Goal: Task Accomplishment & Management: Complete application form

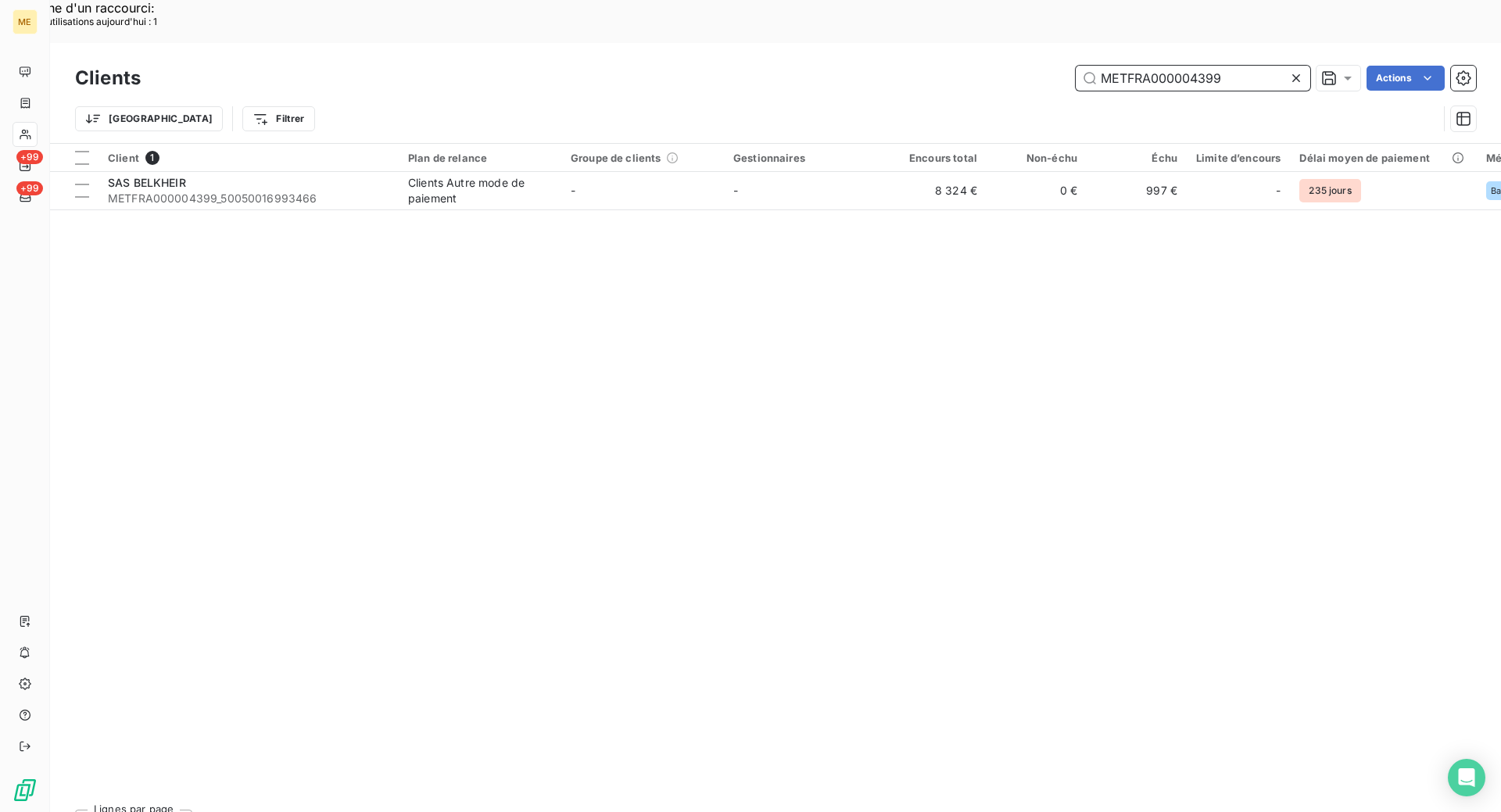
click at [1192, 66] on input "METFRA000004399" at bounding box center [1192, 78] width 235 height 25
paste input "2753"
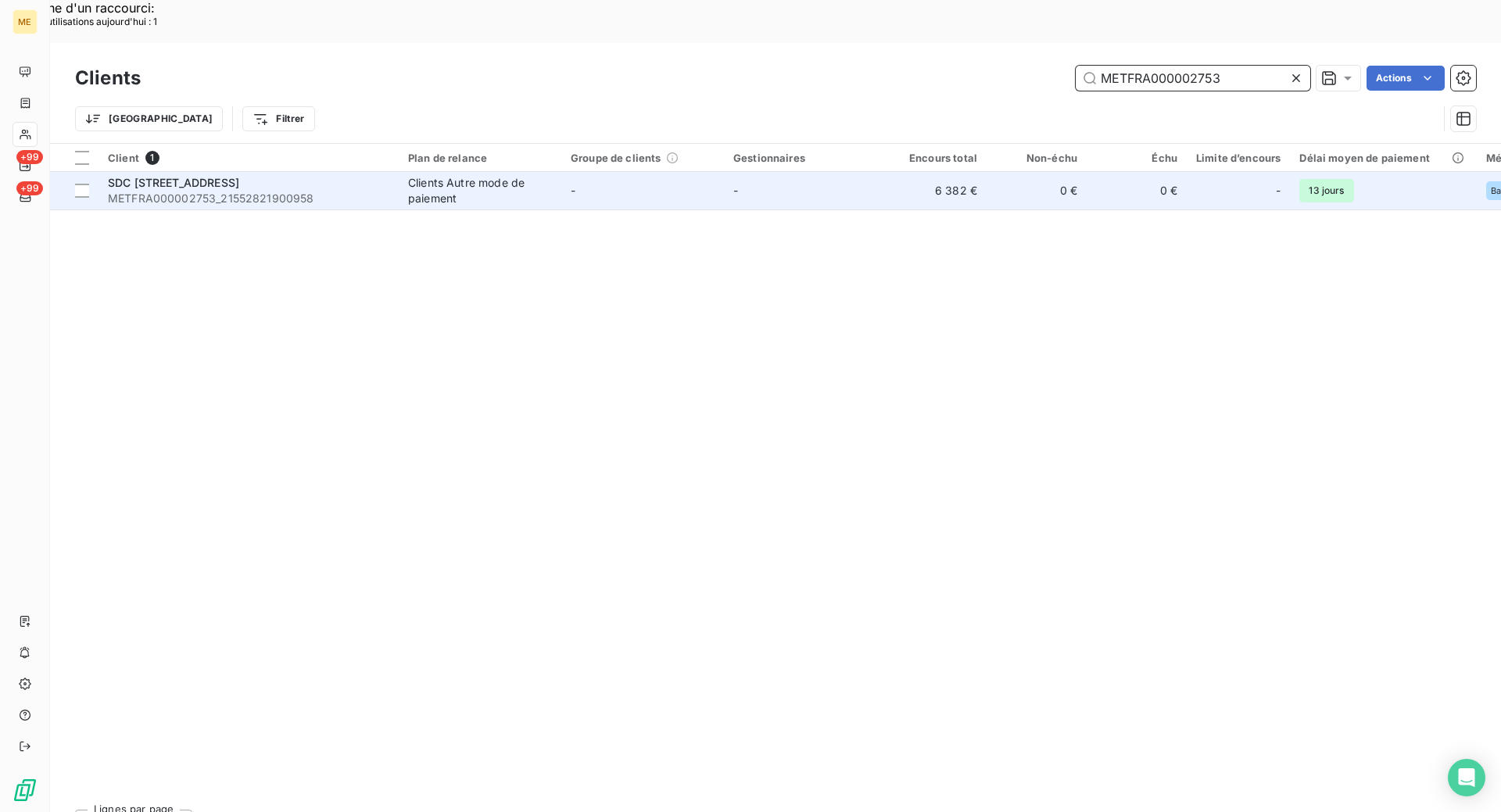
type input "METFRA000002753"
click at [253, 190] on span "METFRA000002753_21552821900958" at bounding box center [249, 198] width 281 height 15
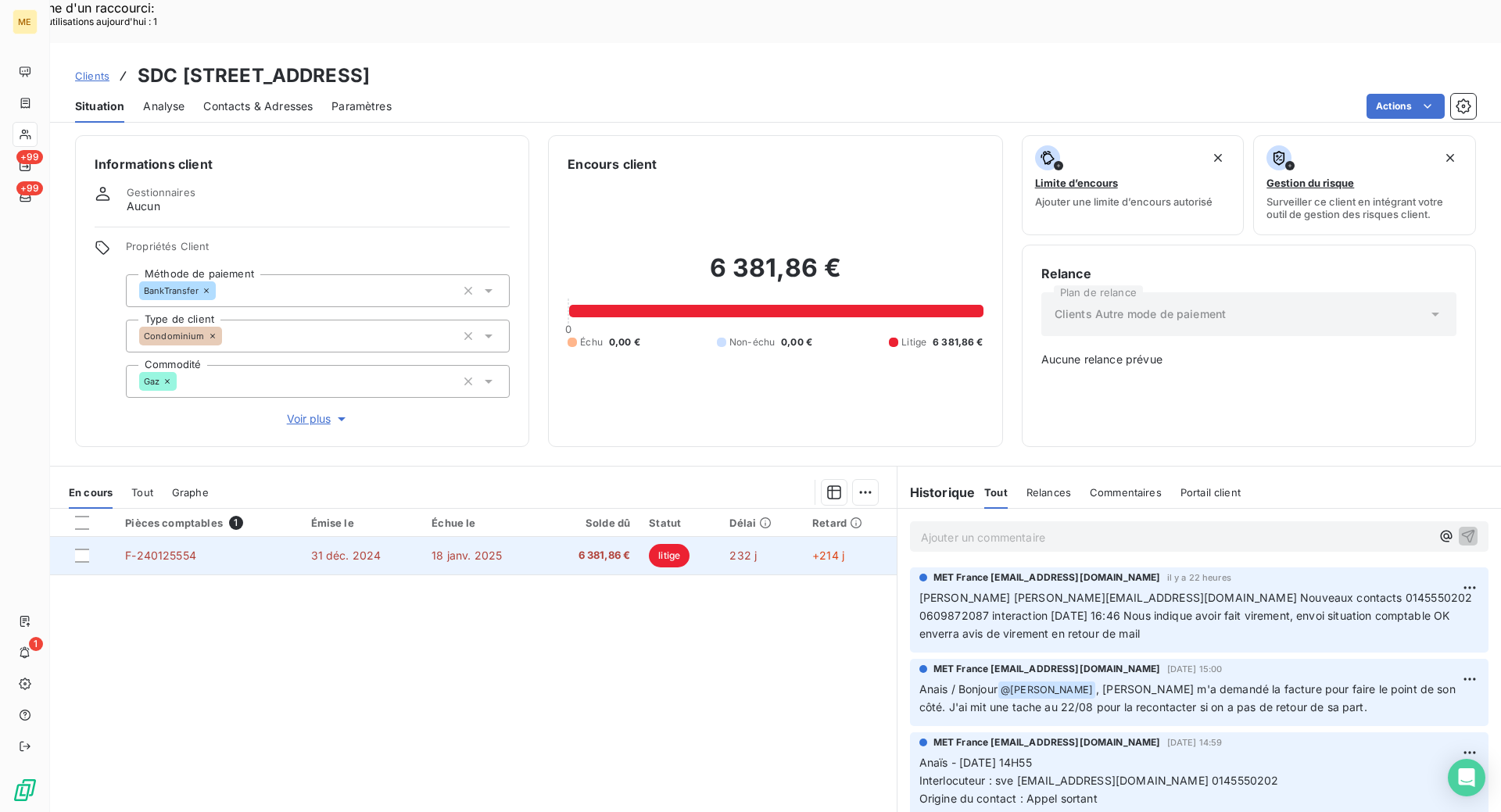
click at [287, 536] on td "F-240125554" at bounding box center [209, 555] width 186 height 38
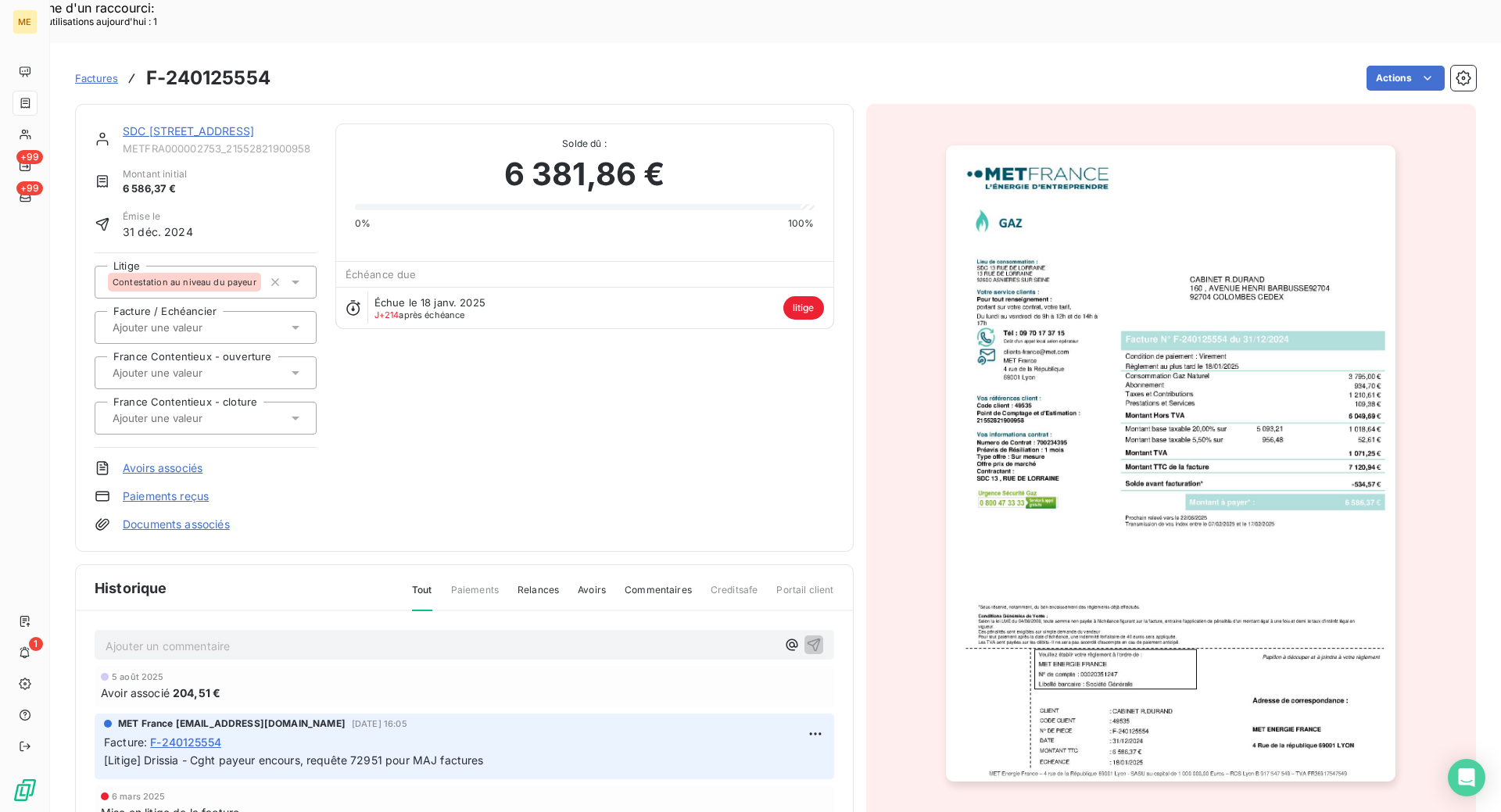
drag, startPoint x: 881, startPoint y: 348, endPoint x: 885, endPoint y: 334, distance: 14.6
click at [883, 339] on div at bounding box center [1171, 464] width 610 height 719
click at [178, 124] on div "SDC [STREET_ADDRESS]" at bounding box center [220, 131] width 193 height 15
click at [194, 125] on link "SDC [STREET_ADDRESS]" at bounding box center [189, 131] width 132 height 14
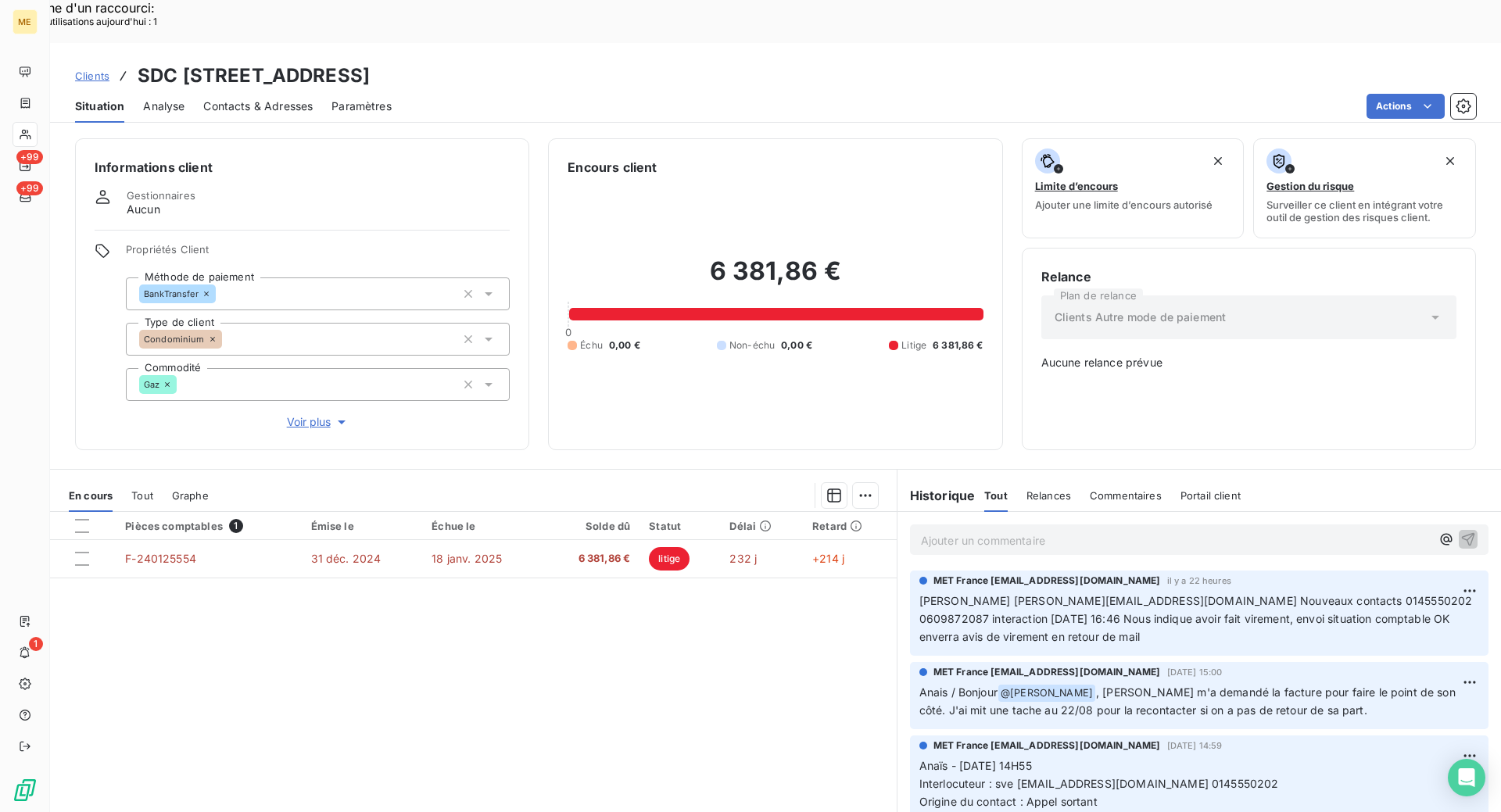
click at [1323, 479] on div "Historique Tout Relances Commentaires Portail client Tout Relances Commentaires…" at bounding box center [1199, 496] width 603 height 33
click at [1022, 402] on div "Relance Plan de relance Clients Autre mode de paiement Aucune relance prévue" at bounding box center [1250, 348] width 455 height 202
click at [1004, 413] on div "Informations client Gestionnaires Aucun Propriétés Client Méthode de paiement B…" at bounding box center [776, 491] width 1451 height 726
click at [1007, 420] on div "Informations client Gestionnaires Aucun Propriétés Client Méthode de paiement B…" at bounding box center [776, 491] width 1451 height 726
click at [696, 420] on div "Informations client Gestionnaires Aucun Propriétés Client Méthode de paiement B…" at bounding box center [776, 491] width 1451 height 726
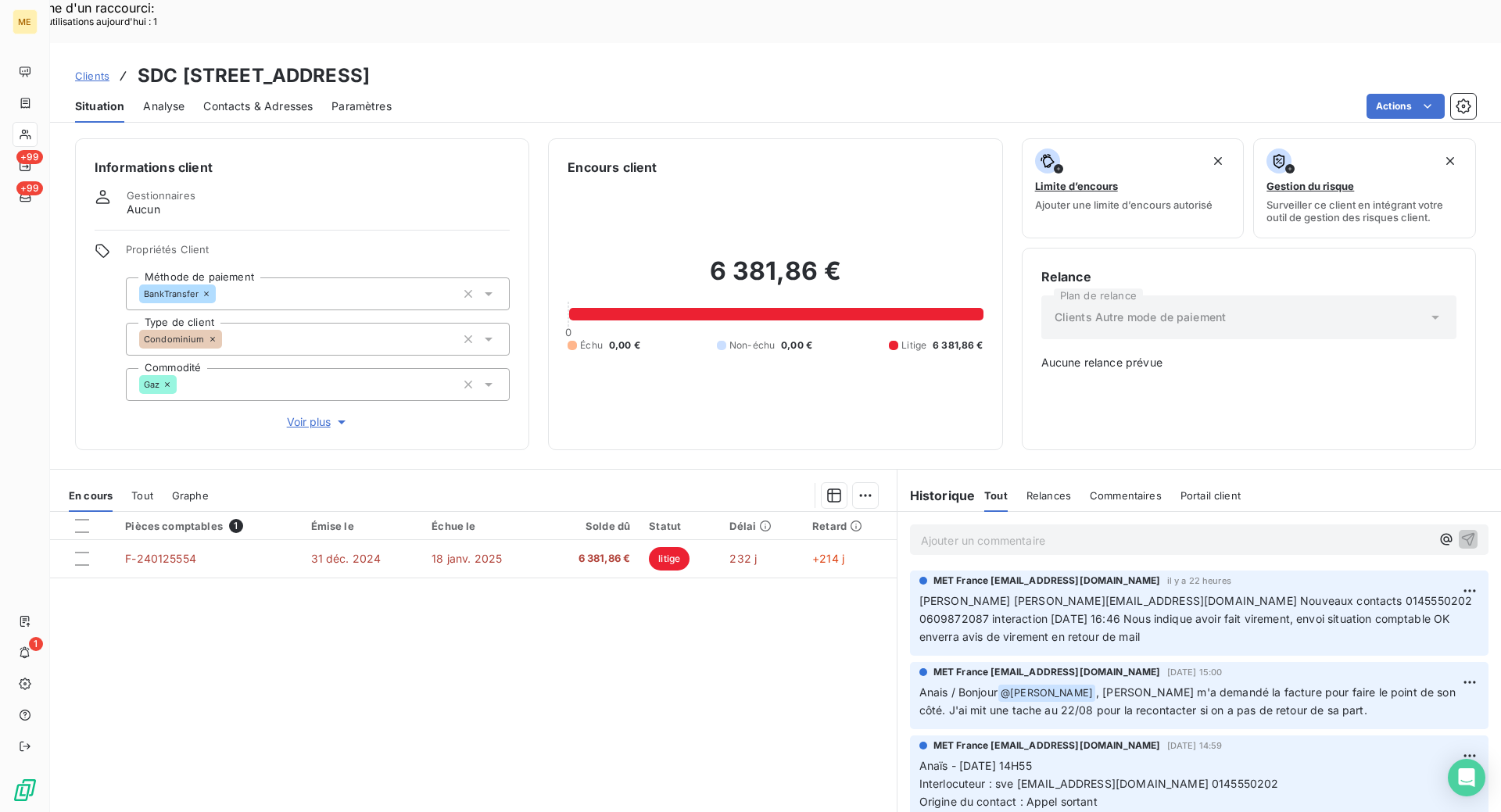
scroll to position [3, 0]
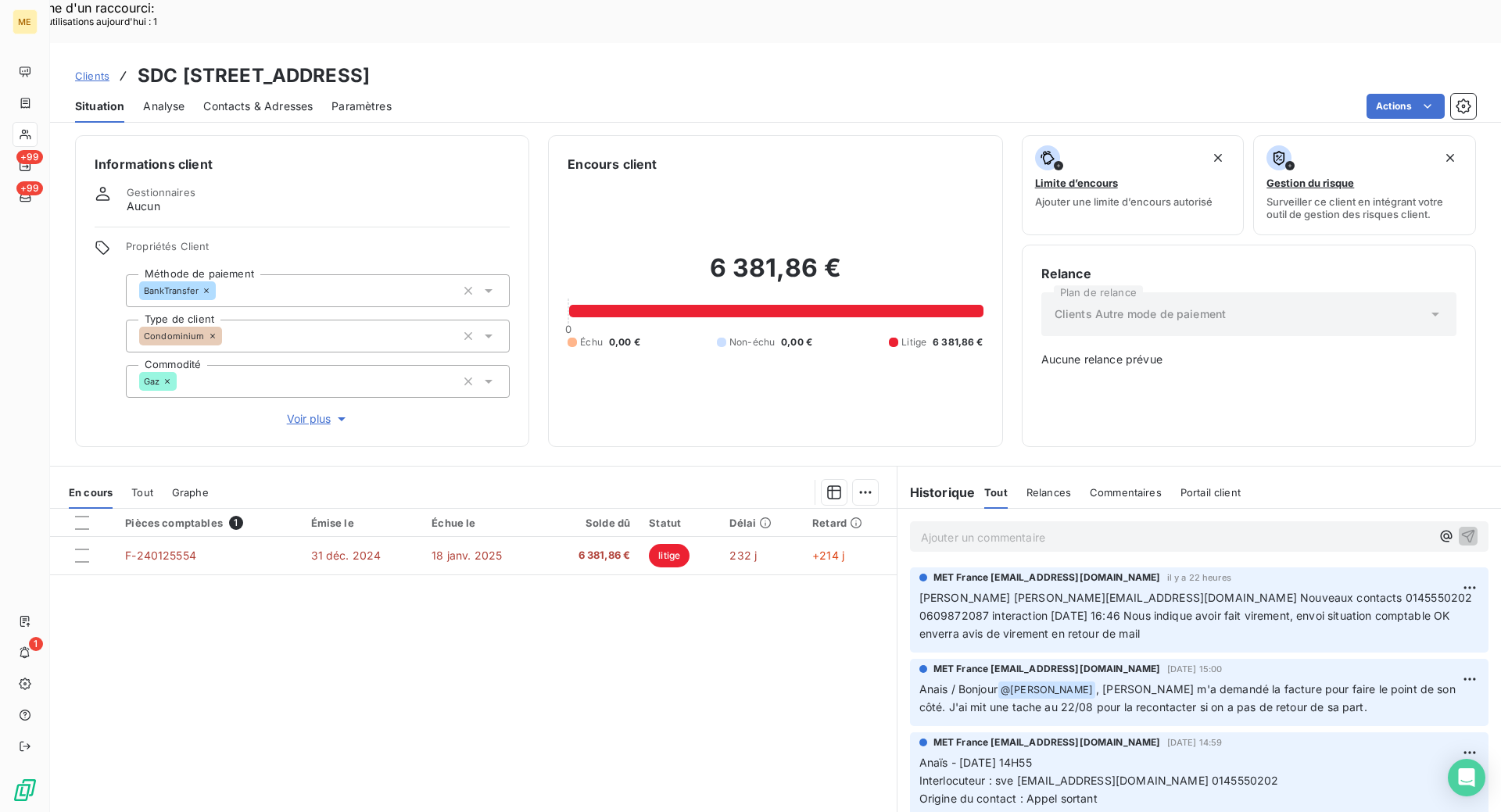
drag, startPoint x: 716, startPoint y: 681, endPoint x: 680, endPoint y: 674, distance: 36.7
click at [680, 674] on div "Pièces comptables 1 Émise le Échue le Solde dû Statut Délai Retard F-240125554 …" at bounding box center [474, 658] width 847 height 301
click at [35, 108] on div at bounding box center [25, 103] width 25 height 25
click at [34, 108] on div at bounding box center [25, 103] width 25 height 25
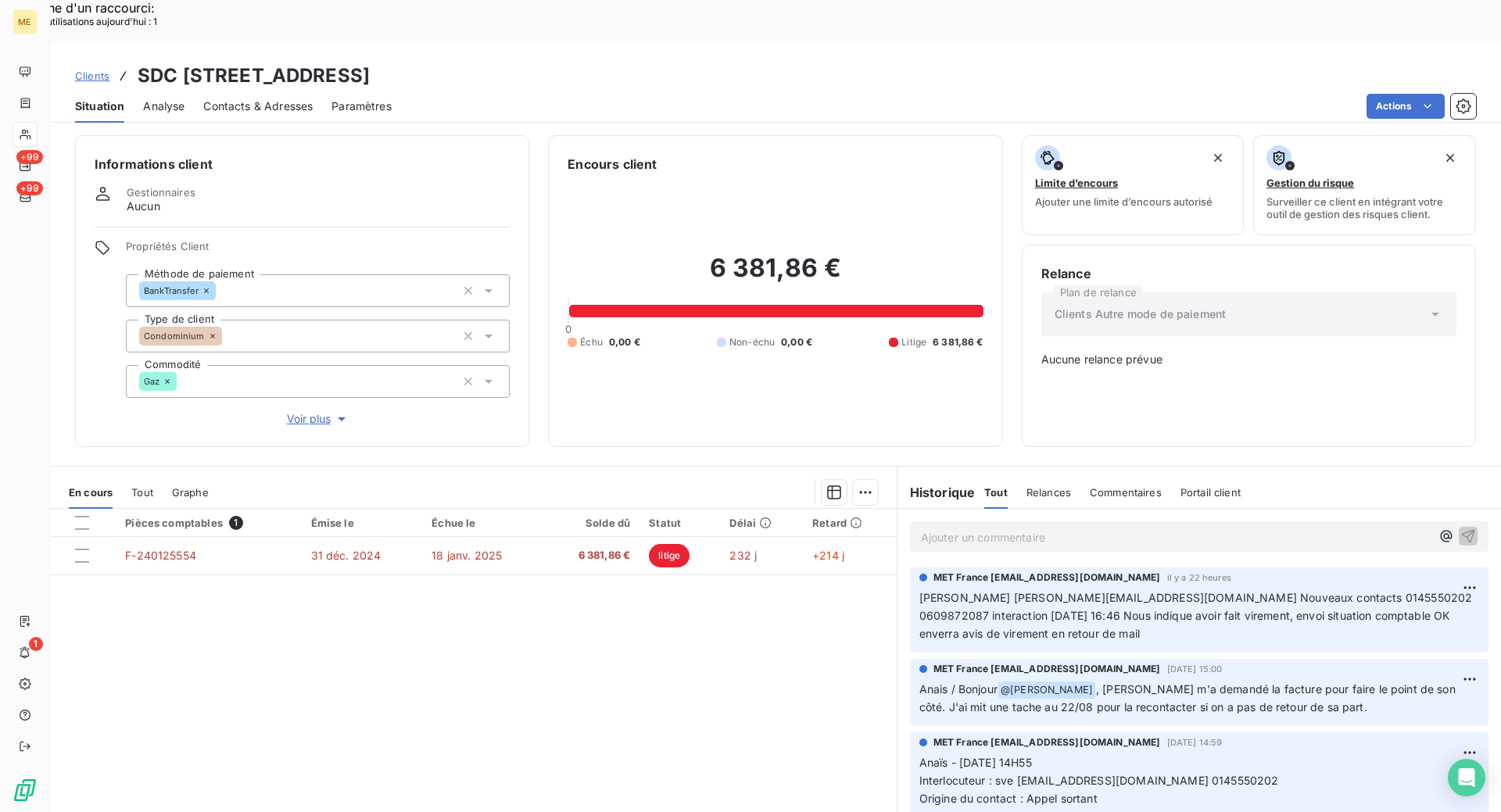
click at [34, 108] on div at bounding box center [25, 103] width 25 height 25
click at [35, 116] on nav "+99 +99" at bounding box center [24, 133] width 24 height 150
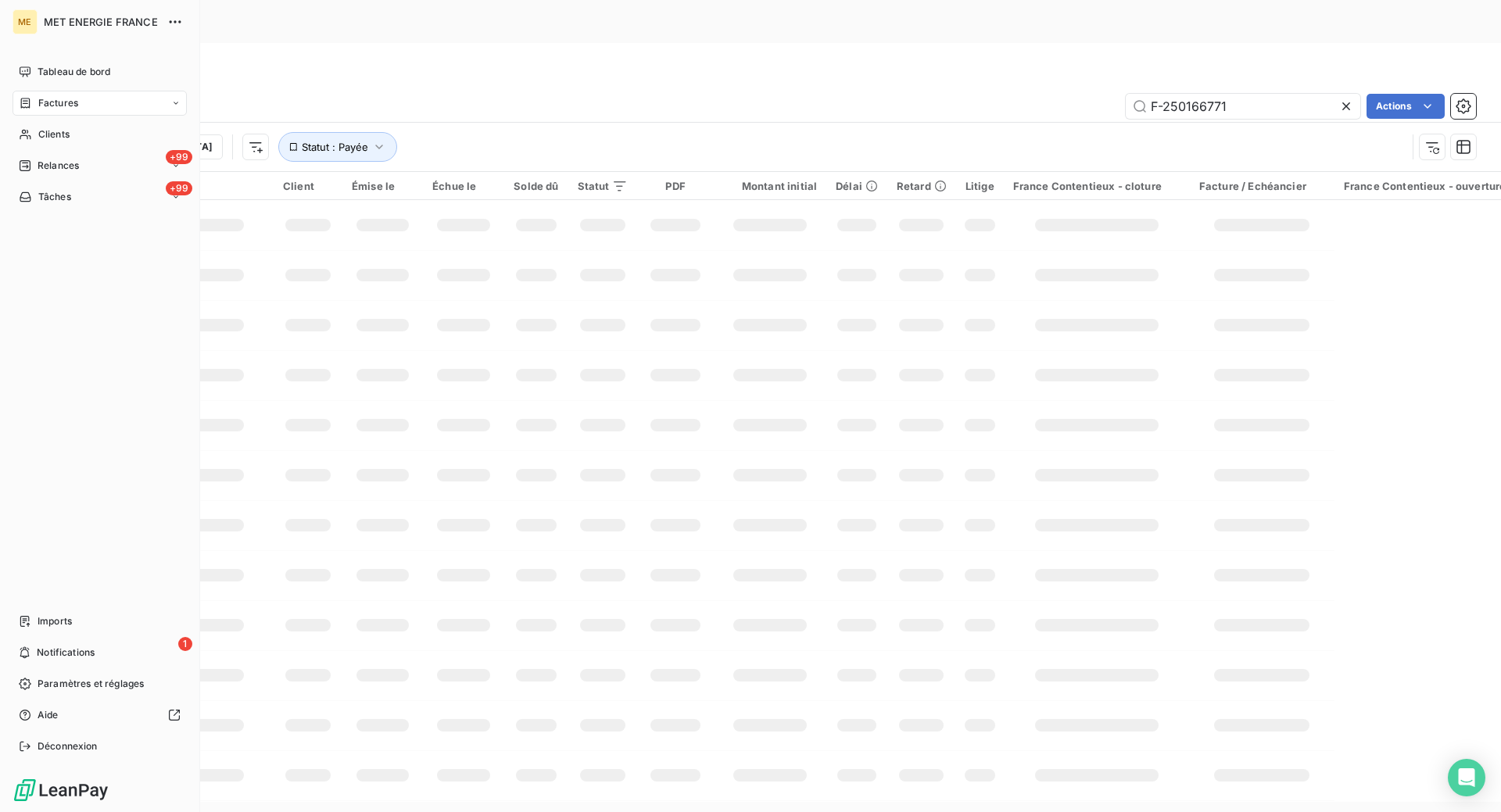
click at [21, 102] on icon at bounding box center [26, 102] width 10 height 11
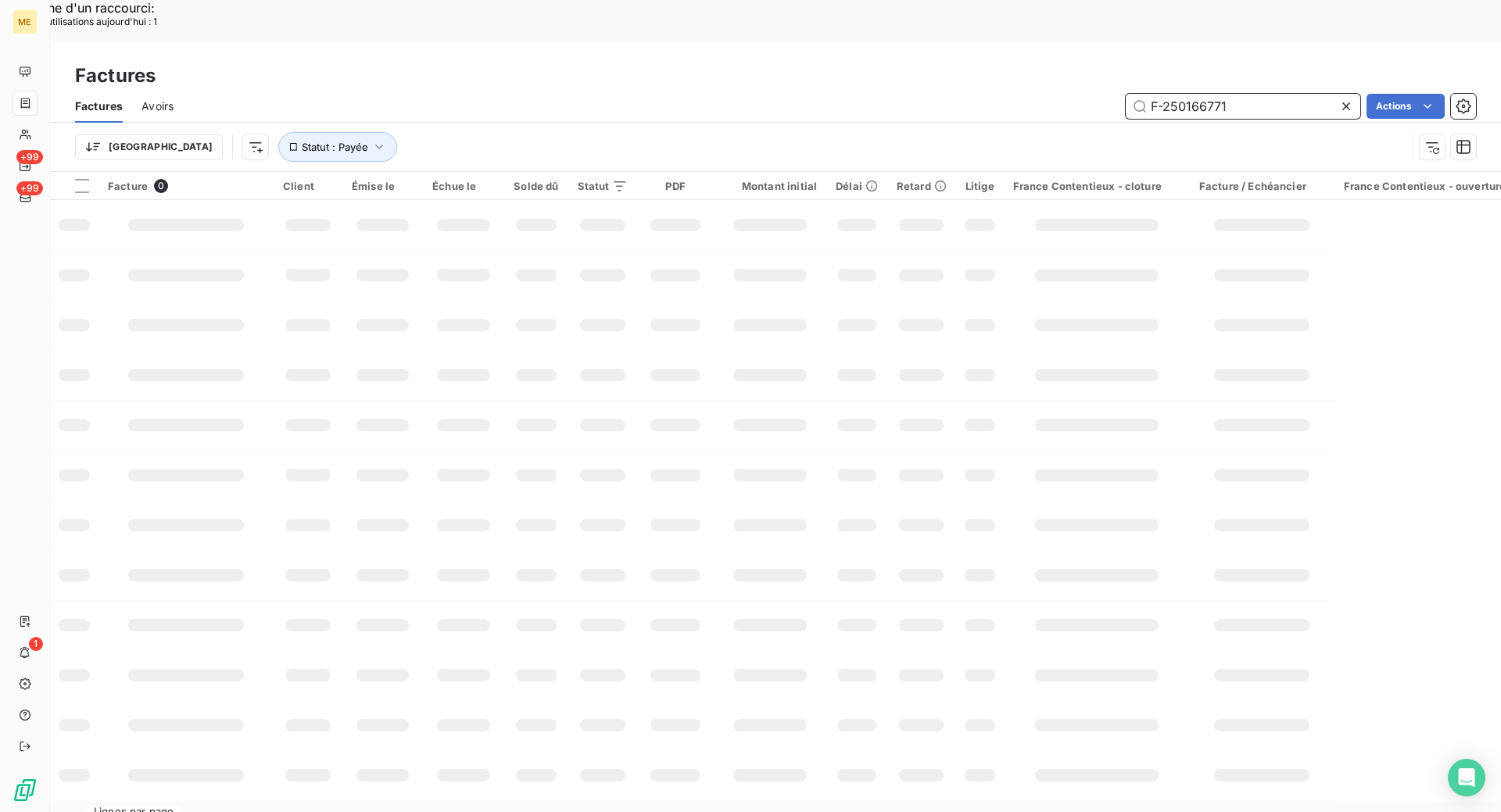
click at [1226, 94] on input "F-250166771" at bounding box center [1243, 106] width 235 height 25
paste input "F-250170742"
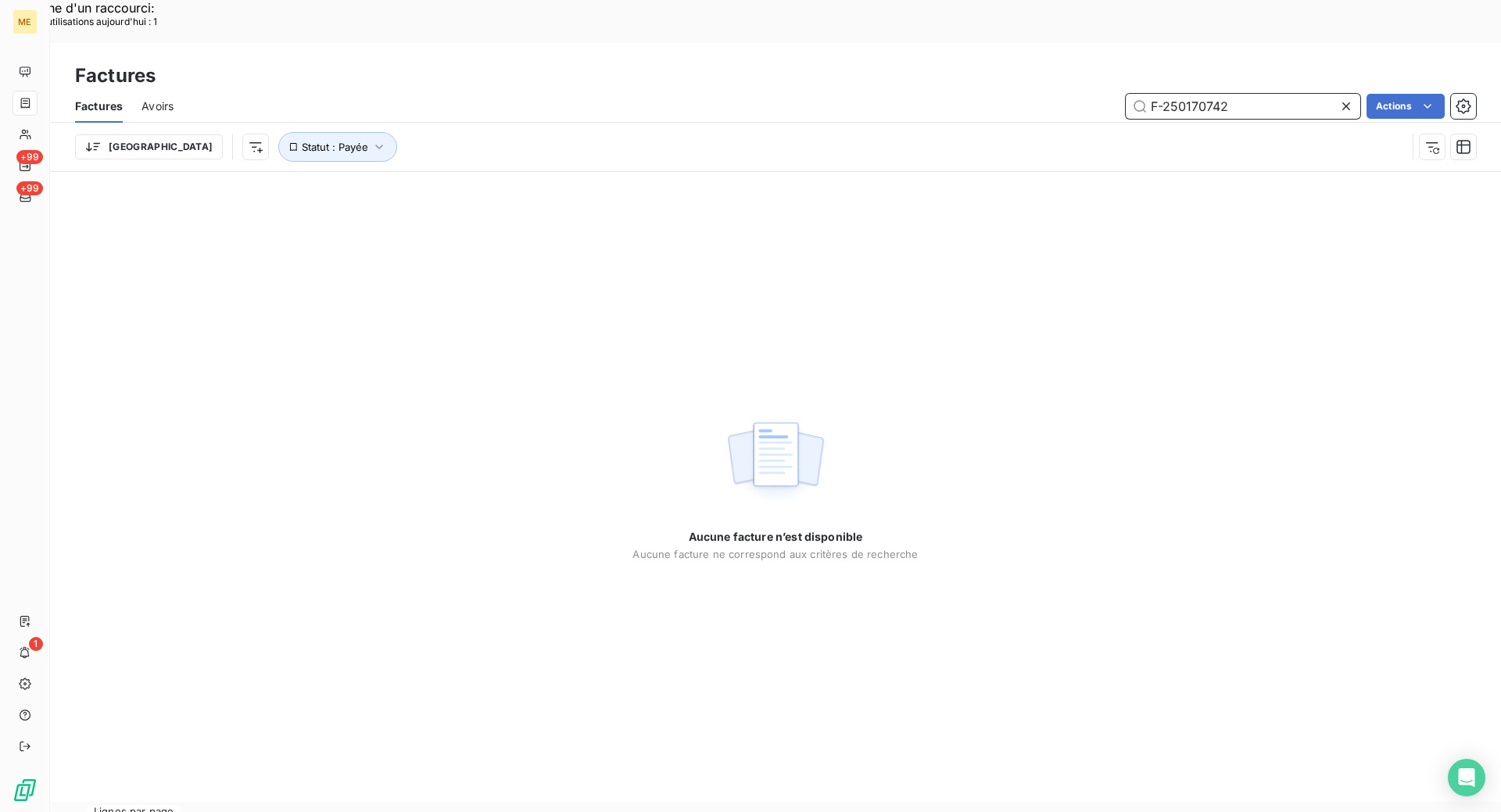
click at [1153, 94] on input "F-250170742" at bounding box center [1243, 106] width 235 height 25
type input "F-250170742"
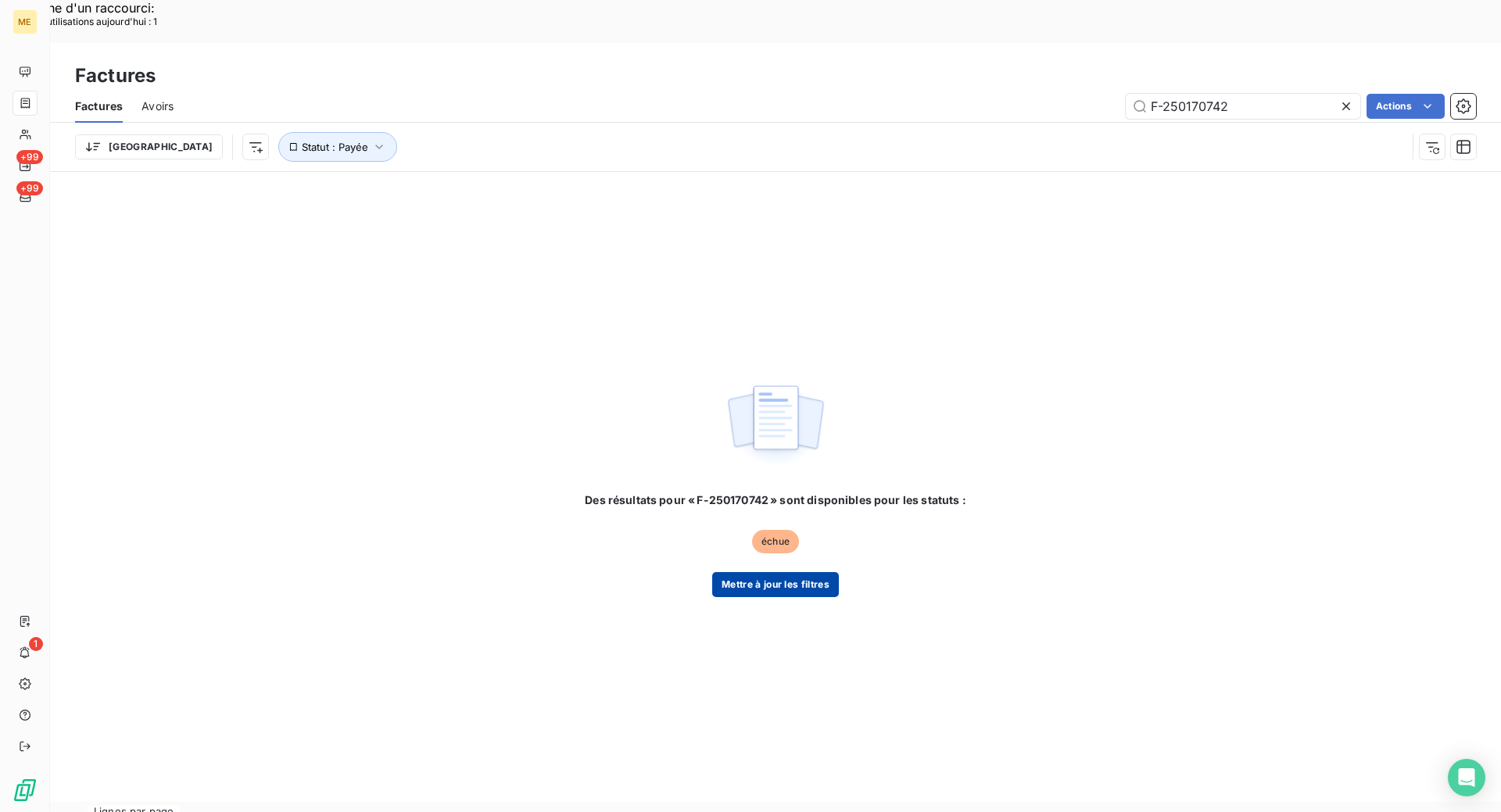
click at [764, 572] on button "Mettre à jour les filtres" at bounding box center [775, 585] width 127 height 25
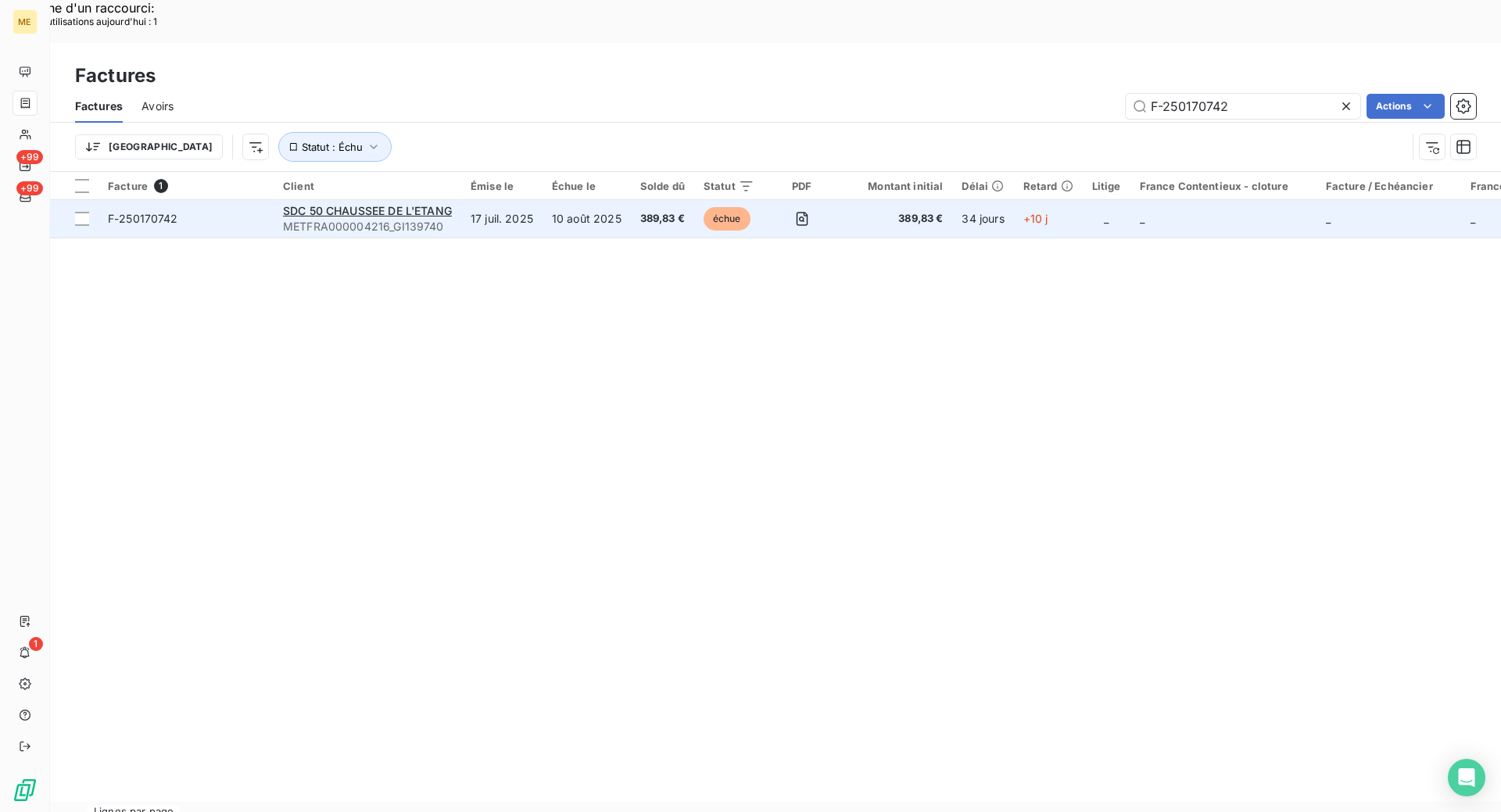
click at [215, 211] on span "F-250170742" at bounding box center [187, 218] width 157 height 15
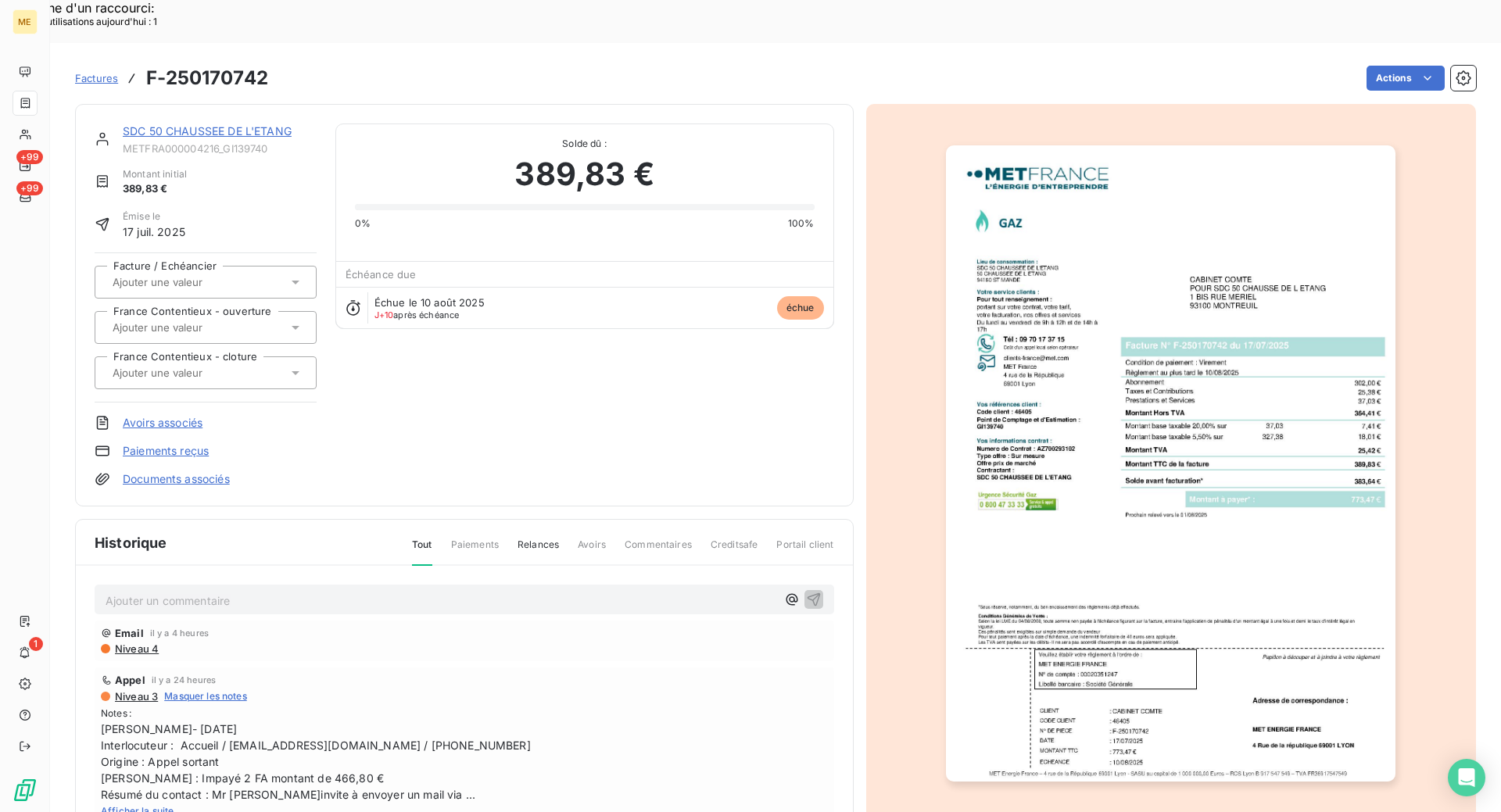
click at [207, 125] on link "SDC 50 CHAUSSEE DE L'ETANG" at bounding box center [207, 131] width 169 height 14
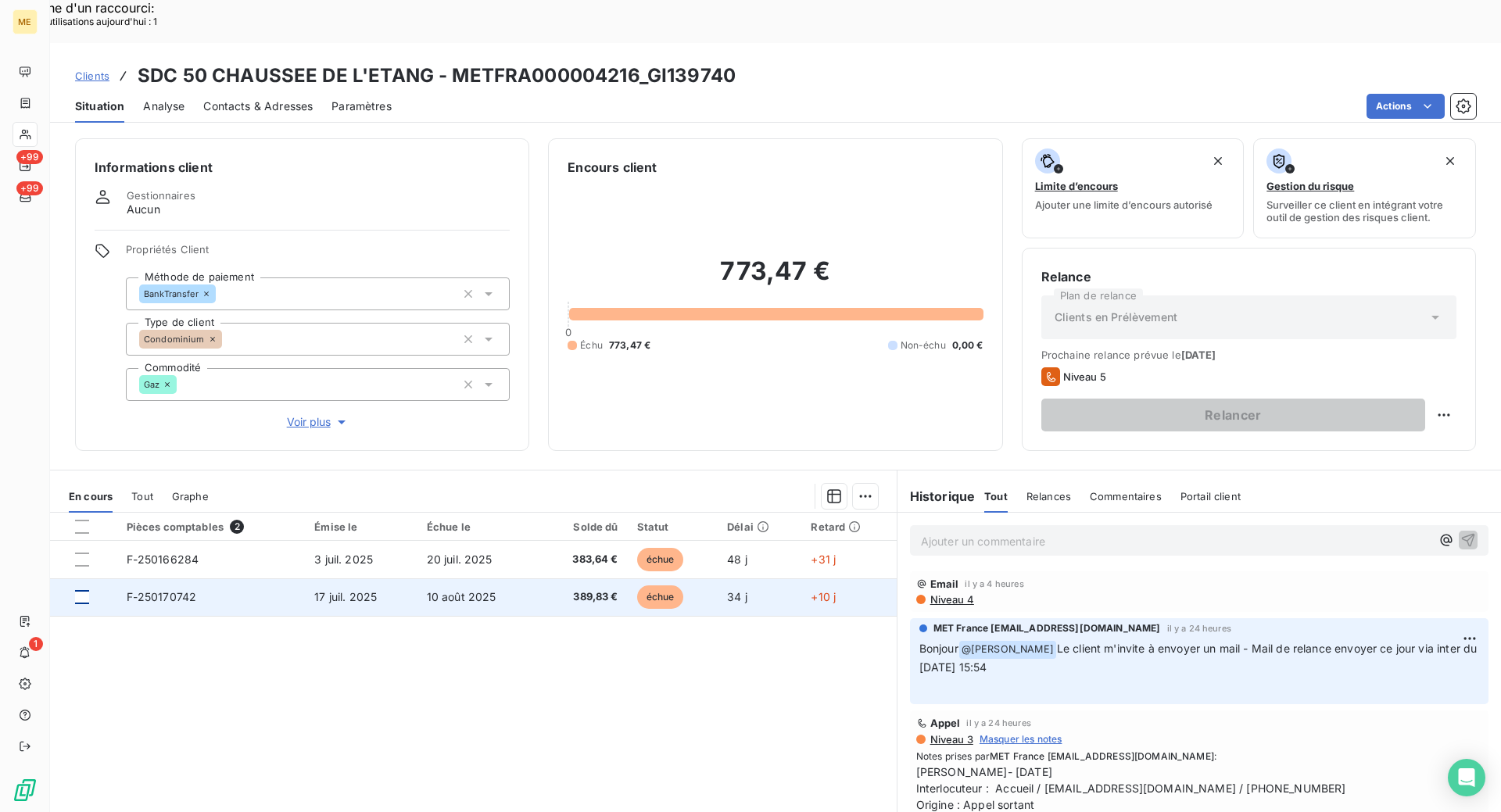
click at [85, 590] on div at bounding box center [82, 596] width 15 height 14
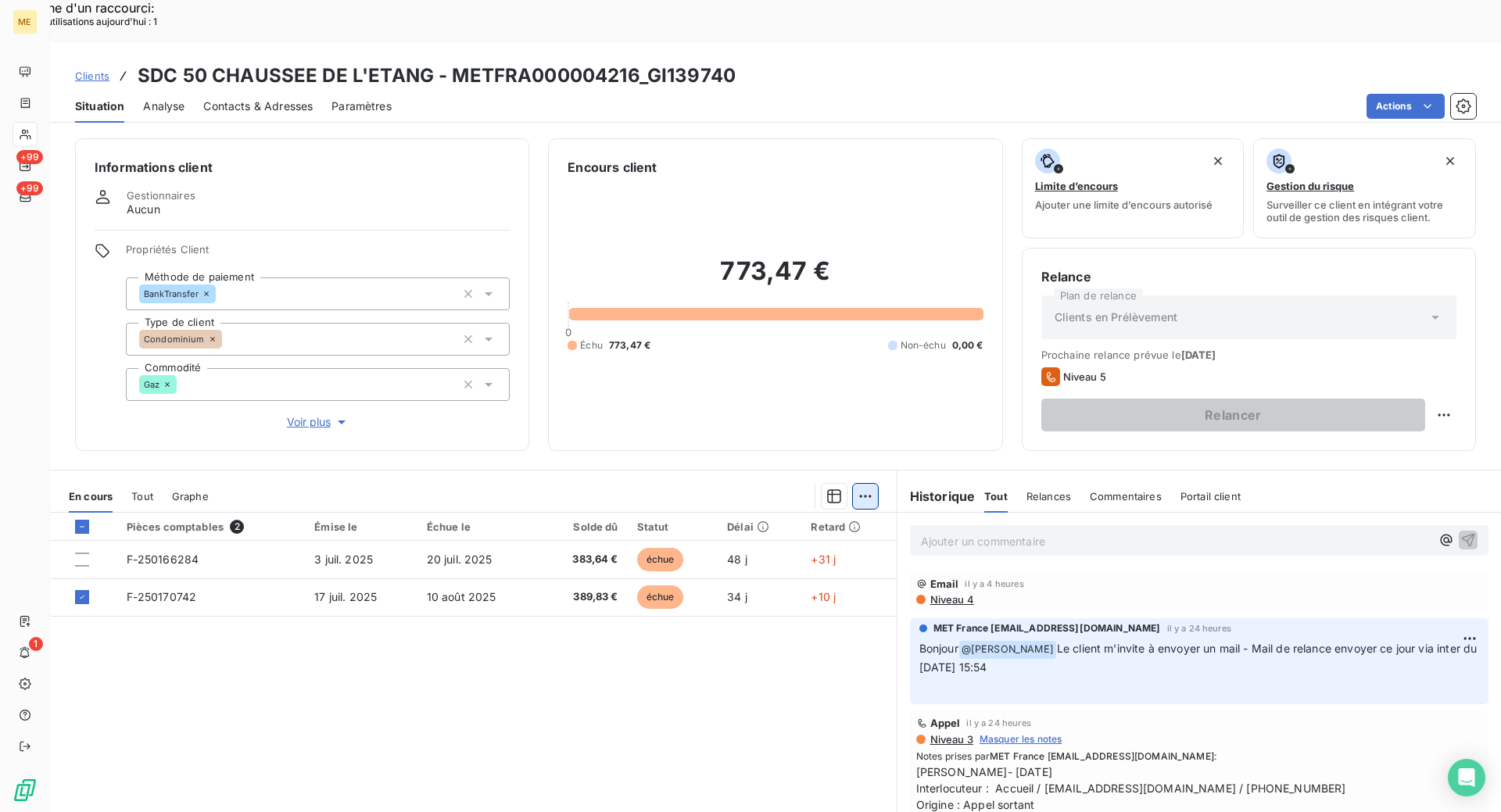
click at [667, 516] on div "Ajouter une promesse de paiement (1 facture)" at bounding box center [724, 516] width 276 height 25
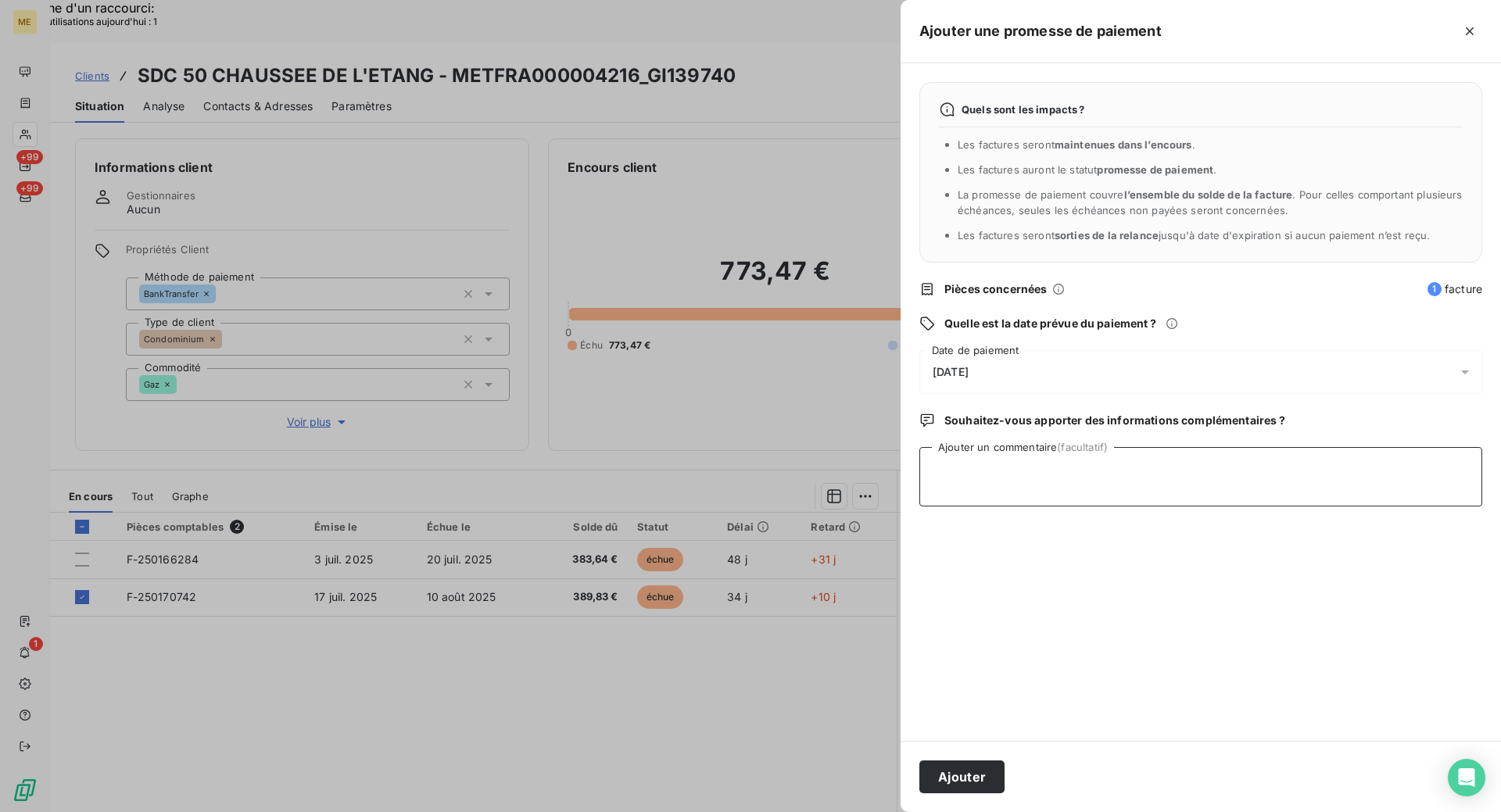
click at [1020, 477] on textarea "Ajouter un commentaire (facultatif)" at bounding box center [1201, 476] width 563 height 59
paste textarea "[DATE] 15:18"
click at [1362, 468] on textarea "Kenza / interaction du [DATE] 15:18/ Avis de virement d'un montant de" at bounding box center [1201, 476] width 563 height 59
paste textarea "389,83"
type textarea "Kenza / interaction du [DATE] 15:18/ Avis de virement d'un montant de 389,83€ e…"
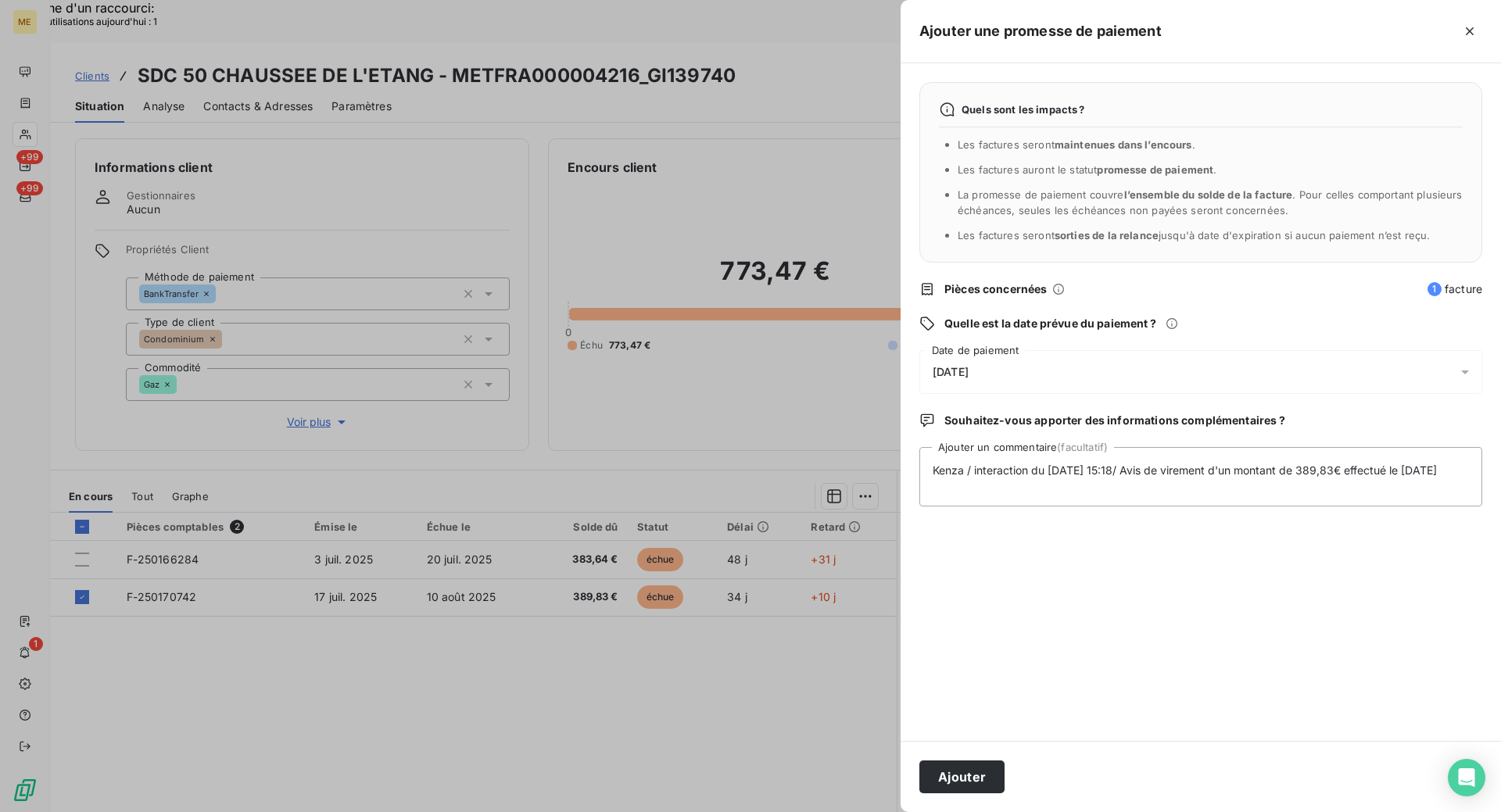
click at [1041, 374] on div "[DATE]" at bounding box center [1201, 371] width 563 height 44
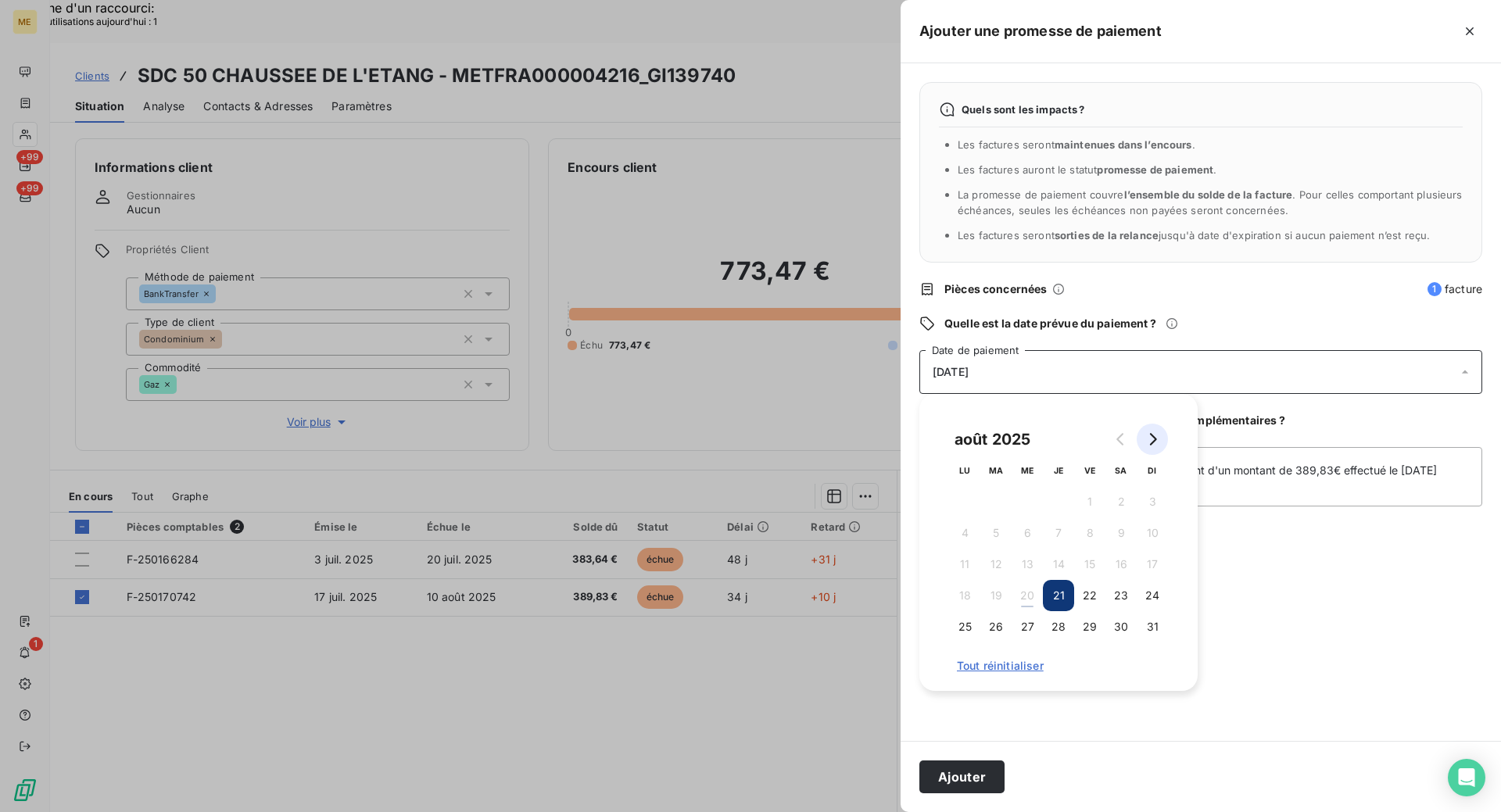
click at [1146, 442] on icon "Go to next month" at bounding box center [1152, 439] width 13 height 13
click at [974, 506] on button "1" at bounding box center [964, 502] width 31 height 31
click at [977, 773] on button "Ajouter" at bounding box center [962, 777] width 85 height 33
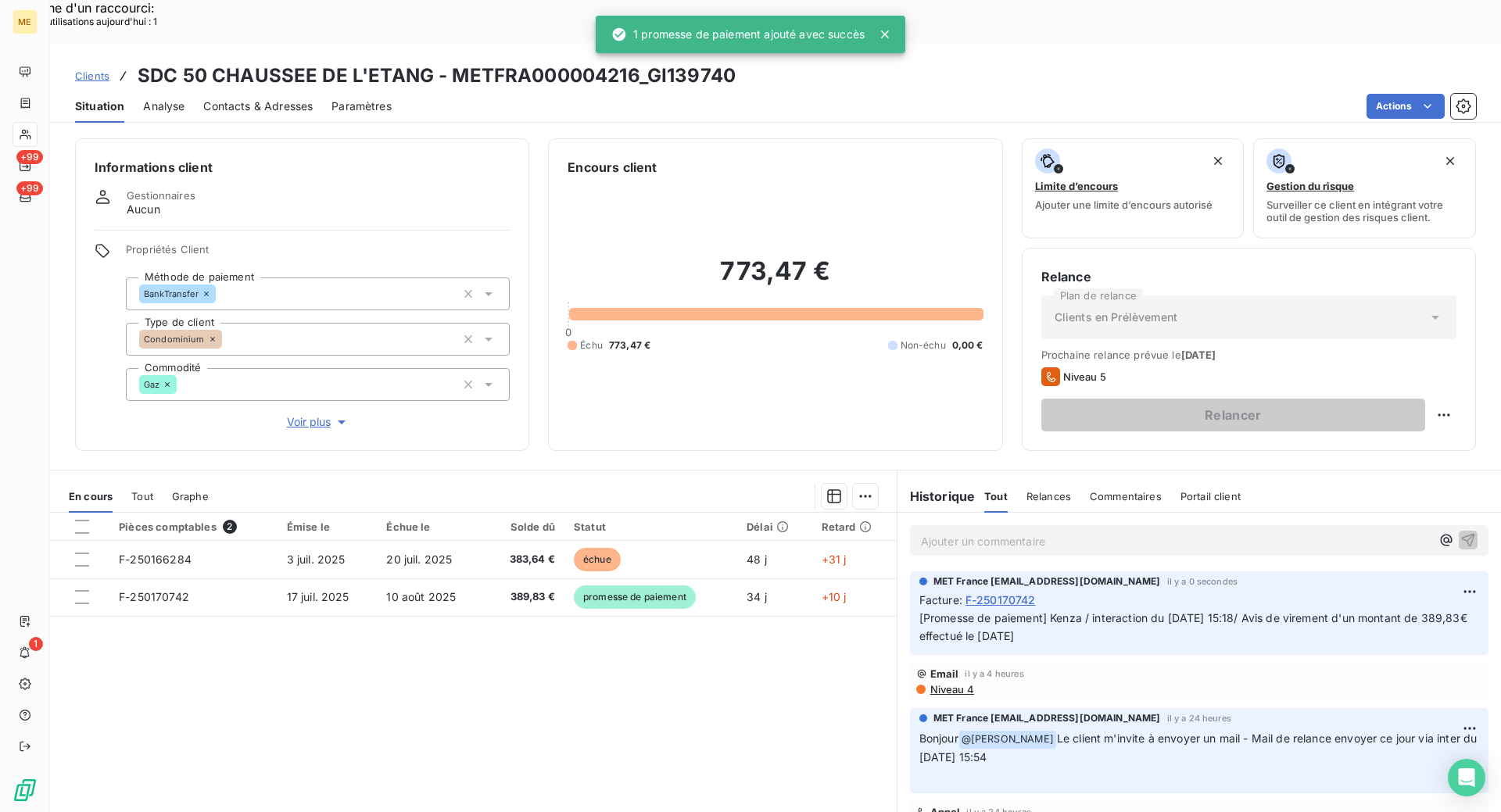
click at [889, 38] on icon at bounding box center [885, 35] width 8 height 8
click at [890, 27] on icon at bounding box center [885, 34] width 15 height 15
click at [885, 31] on icon at bounding box center [885, 34] width 15 height 15
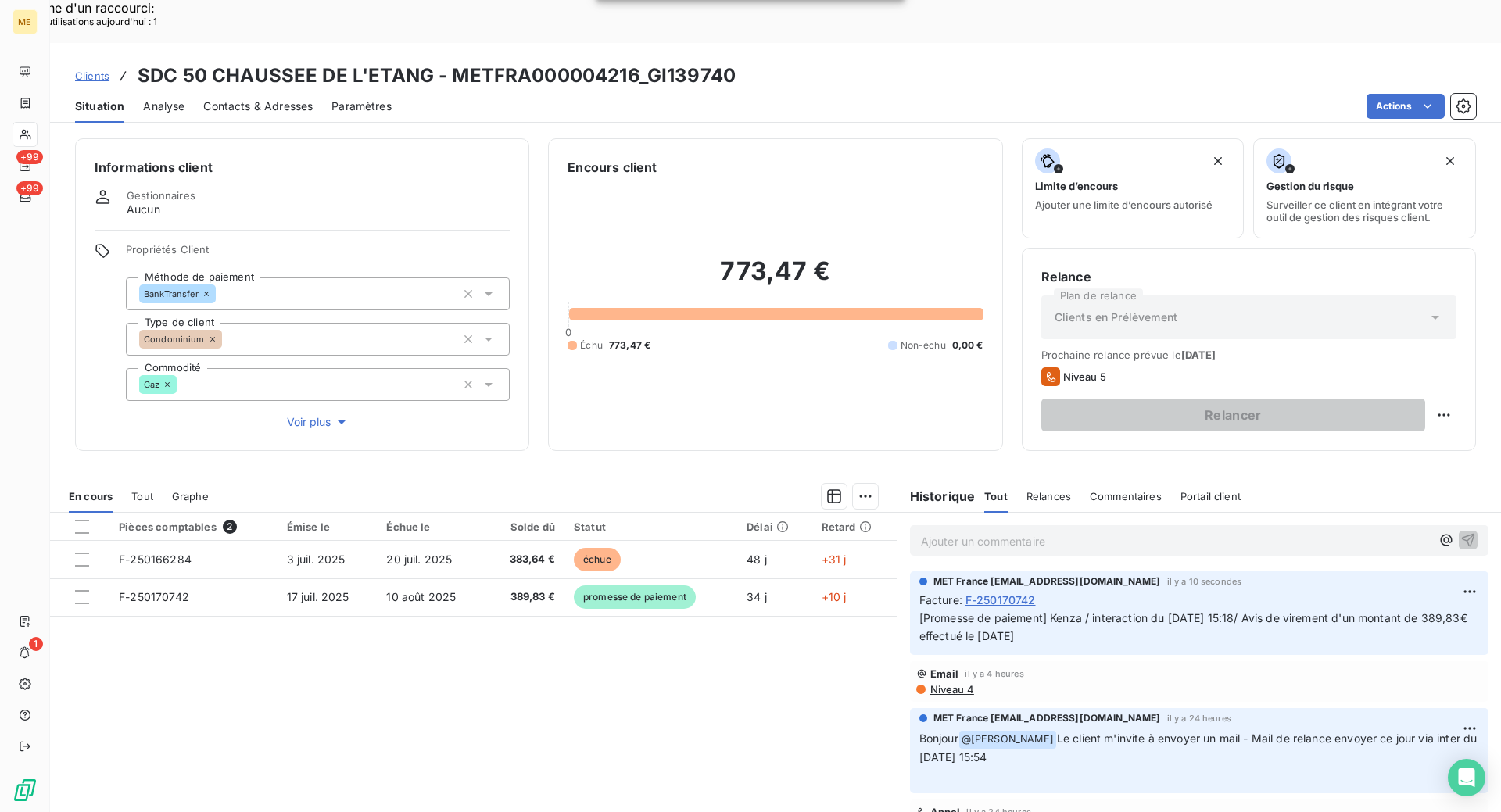
click at [456, 43] on div "ME +99 +99 1 Clients SDC 50 CHAUSSEE DE L'ETANG - METFRA000004216_GI139740 Situ…" at bounding box center [750, 449] width 1501 height 812
click at [492, 94] on div "Actions" at bounding box center [943, 106] width 1066 height 25
copy h3 "METFRA000004216"
drag, startPoint x: 446, startPoint y: 31, endPoint x: 601, endPoint y: 17, distance: 155.6
click at [601, 43] on div "Clients SDC 50 CHAUSSEE DE L'ETANG - METFRA000004216_GI139740 Situation Analyse…" at bounding box center [776, 82] width 1451 height 79
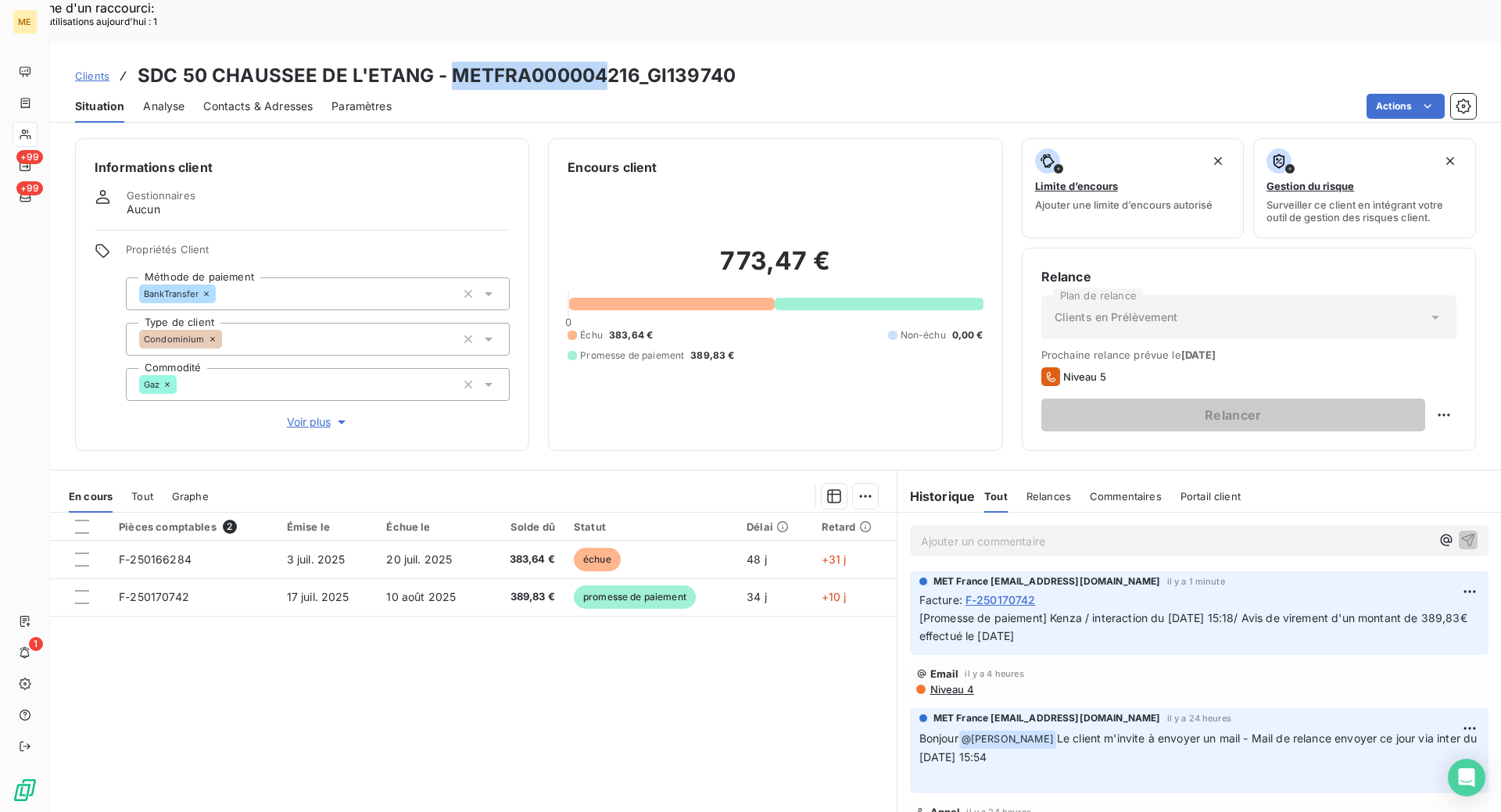
copy span "Kenza / interaction du [DATE] 15:18/ Avis de virement d'un montant de 389,83€ e…"
drag, startPoint x: 1099, startPoint y: 594, endPoint x: 1045, endPoint y: 577, distance: 56.6
click at [1045, 610] on p "[Promesse de paiement] Kenza / interaction du [DATE] 15:18/ Avis de virement d'…" at bounding box center [1199, 627] width 560 height 36
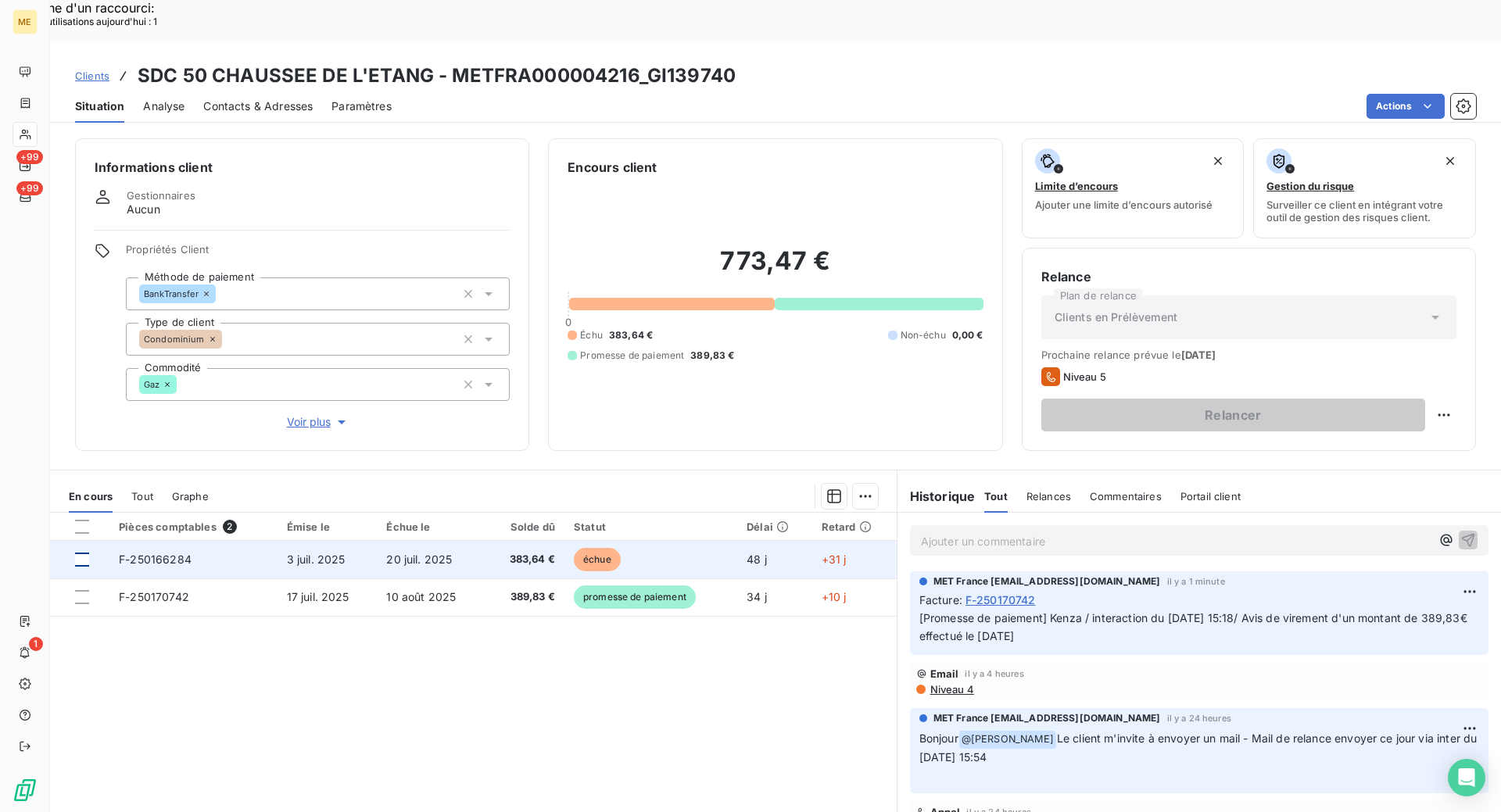
click at [78, 553] on div at bounding box center [82, 560] width 15 height 14
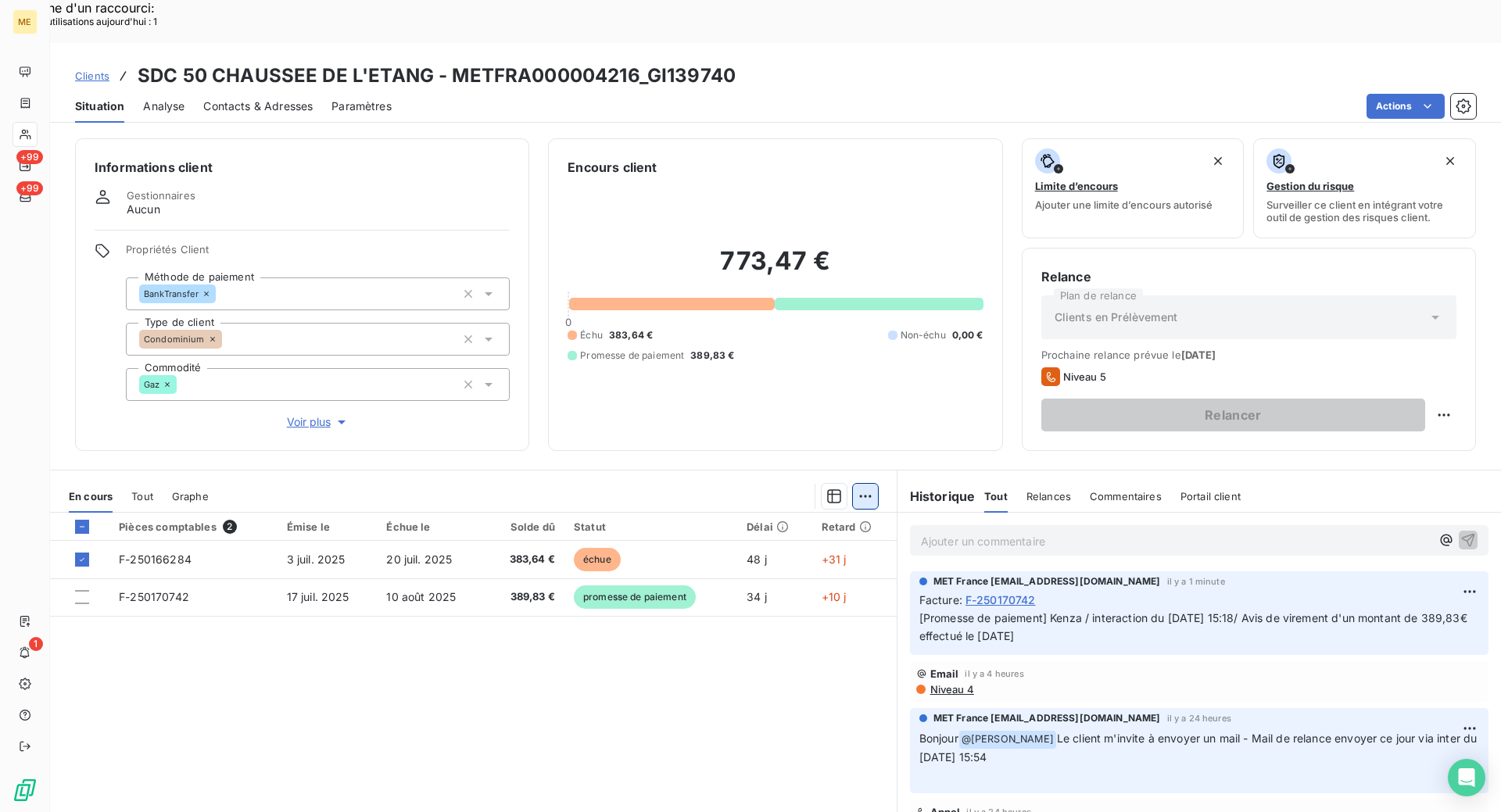
click at [845, 517] on div "Ajouter une promesse de paiement (1 facture)" at bounding box center [724, 516] width 276 height 25
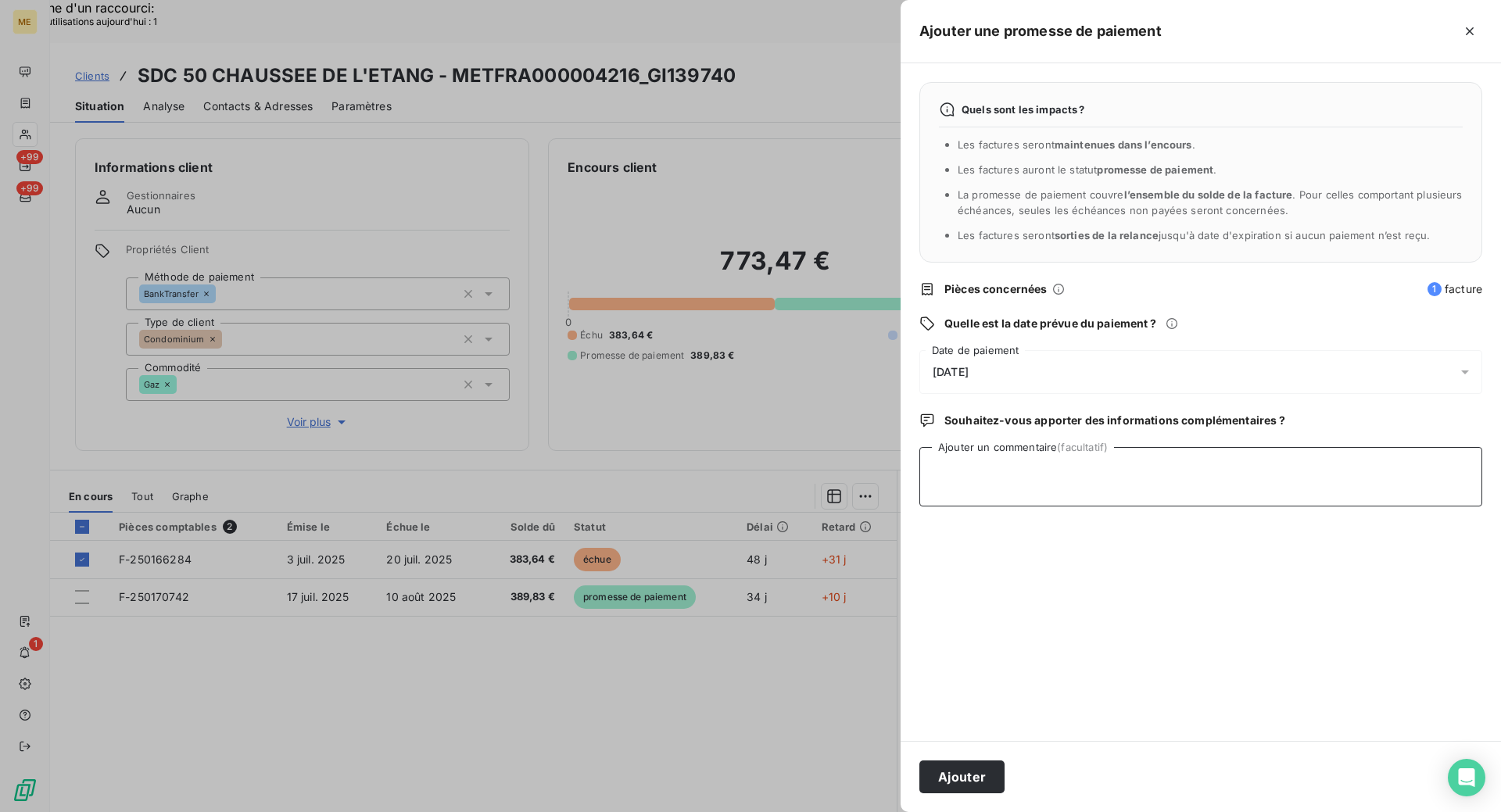
click at [1050, 469] on textarea "Ajouter un commentaire (facultatif)" at bounding box center [1201, 476] width 563 height 59
paste textarea "Kenza / interaction du [DATE] 15:18/ Avis de virement d'un montant de 389,83€ e…"
click at [1133, 469] on textarea "Kenza / interaction du [DATE] 15:18/ Avis de virement d'un montant de 389,83€ e…" at bounding box center [1201, 476] width 563 height 59
drag, startPoint x: 1361, startPoint y: 469, endPoint x: 1338, endPoint y: 472, distance: 23.2
click at [1338, 472] on textarea "Kenza / interaction du [DATE] 15:19/ Avis de virement d'un montant de 389,83€ e…" at bounding box center [1201, 476] width 563 height 59
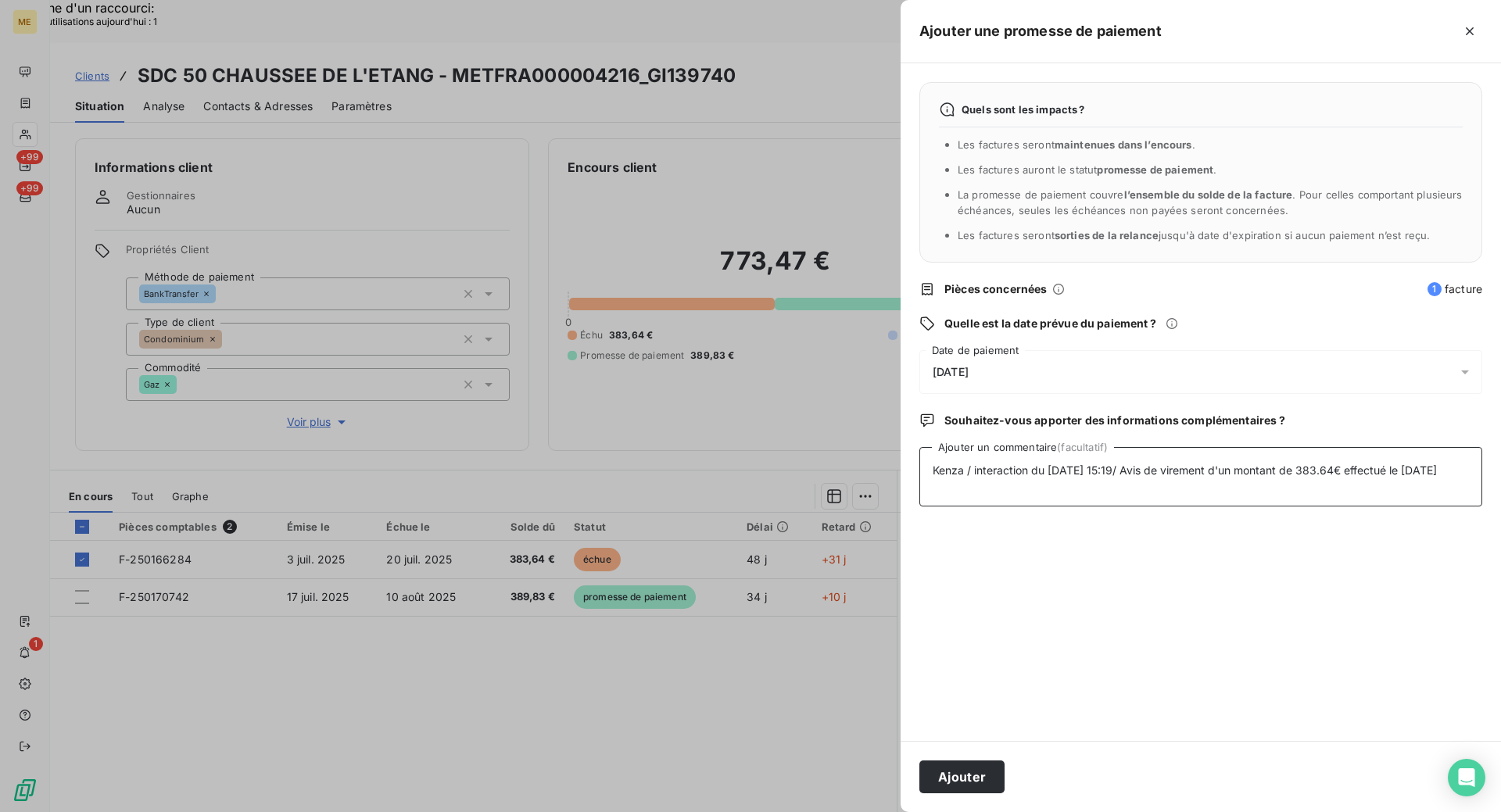
type textarea "Kenza / interaction du [DATE] 15:19/ Avis de virement d'un montant de 383.64€ e…"
click at [1023, 365] on div "[DATE]" at bounding box center [1201, 371] width 563 height 44
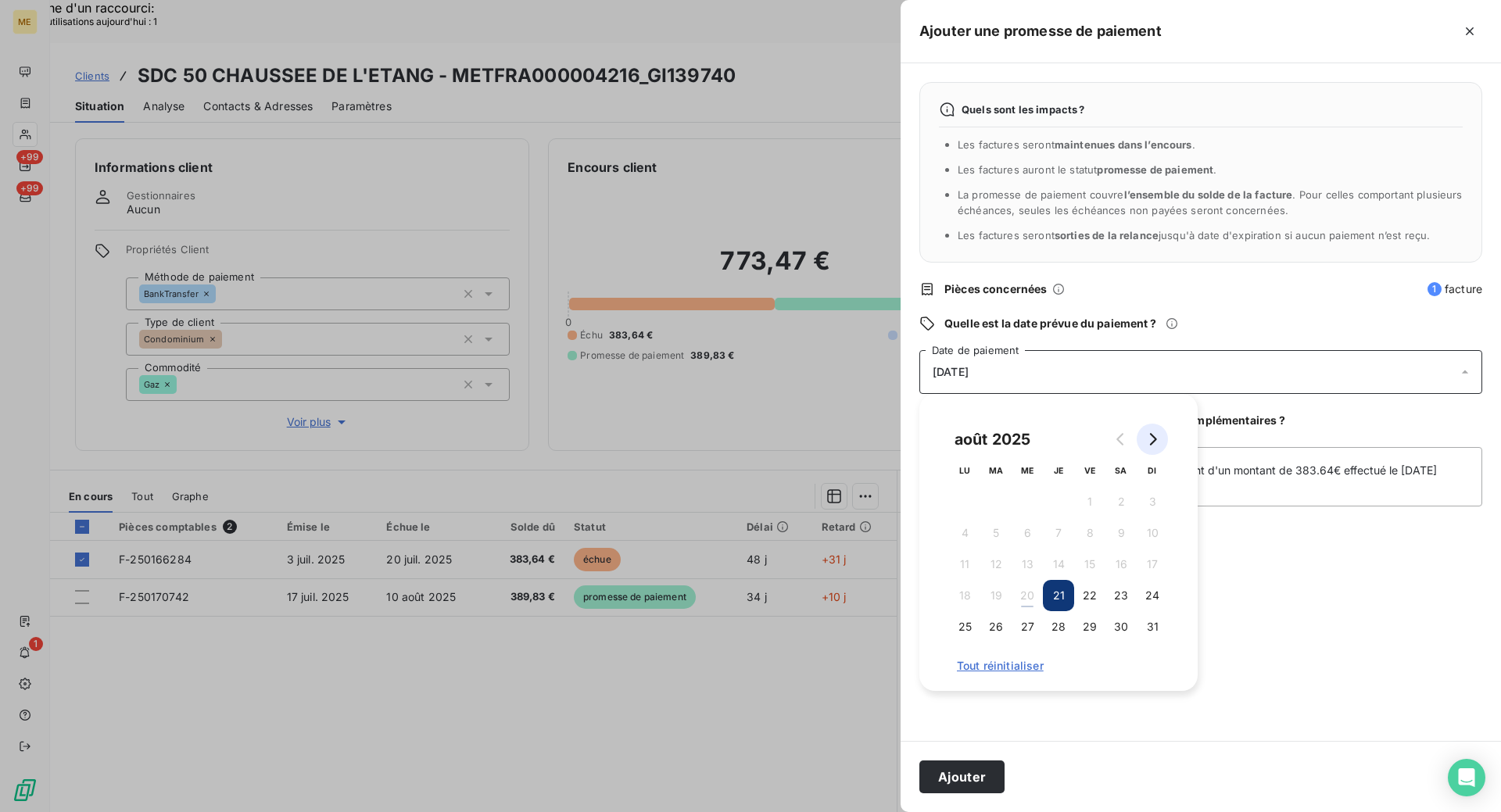
click at [1147, 443] on icon "Go to next month" at bounding box center [1152, 439] width 13 height 13
click at [966, 500] on button "1" at bounding box center [964, 502] width 31 height 31
click at [955, 777] on button "Ajouter" at bounding box center [962, 777] width 85 height 33
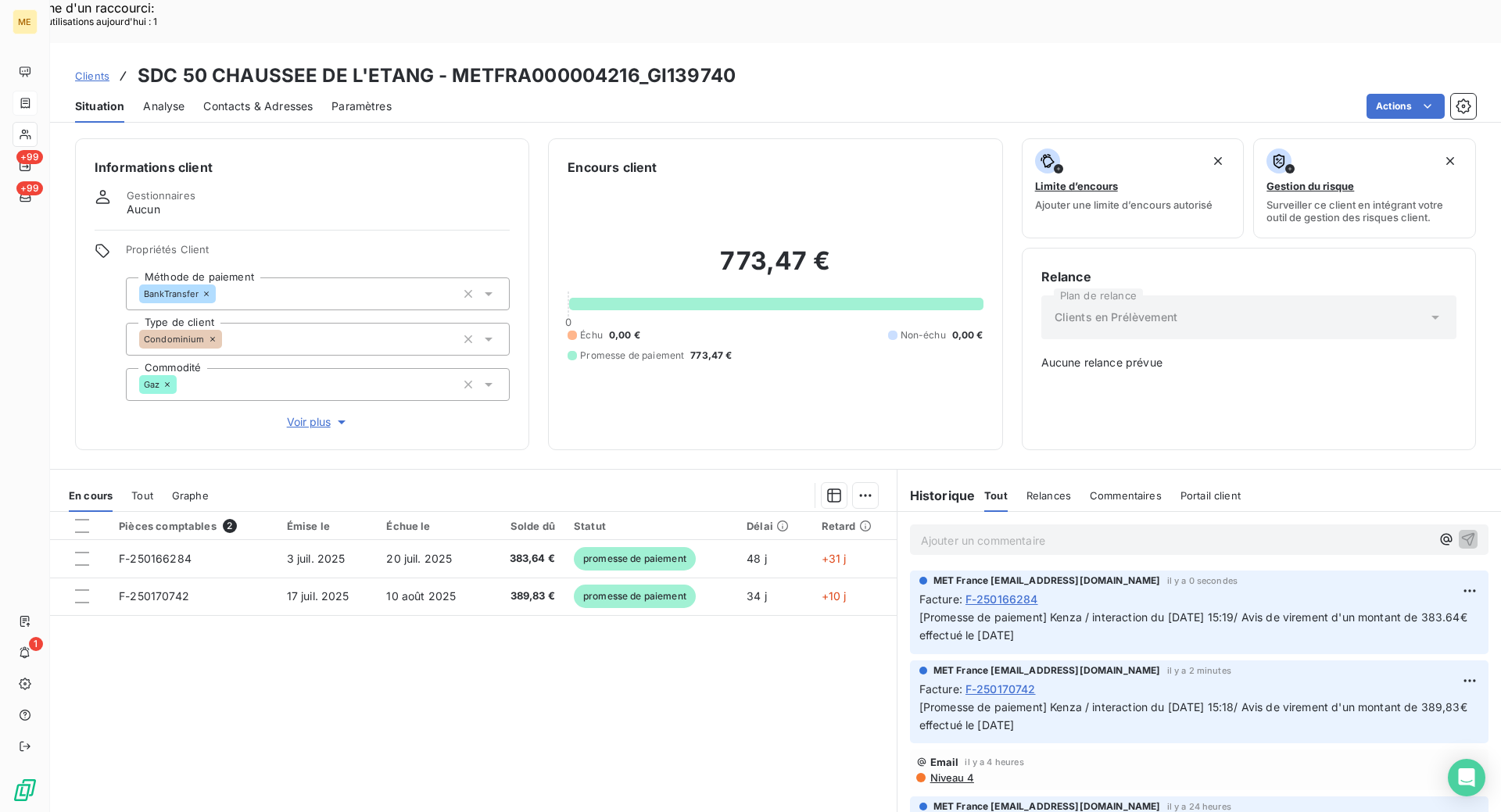
click at [33, 106] on div at bounding box center [25, 103] width 25 height 25
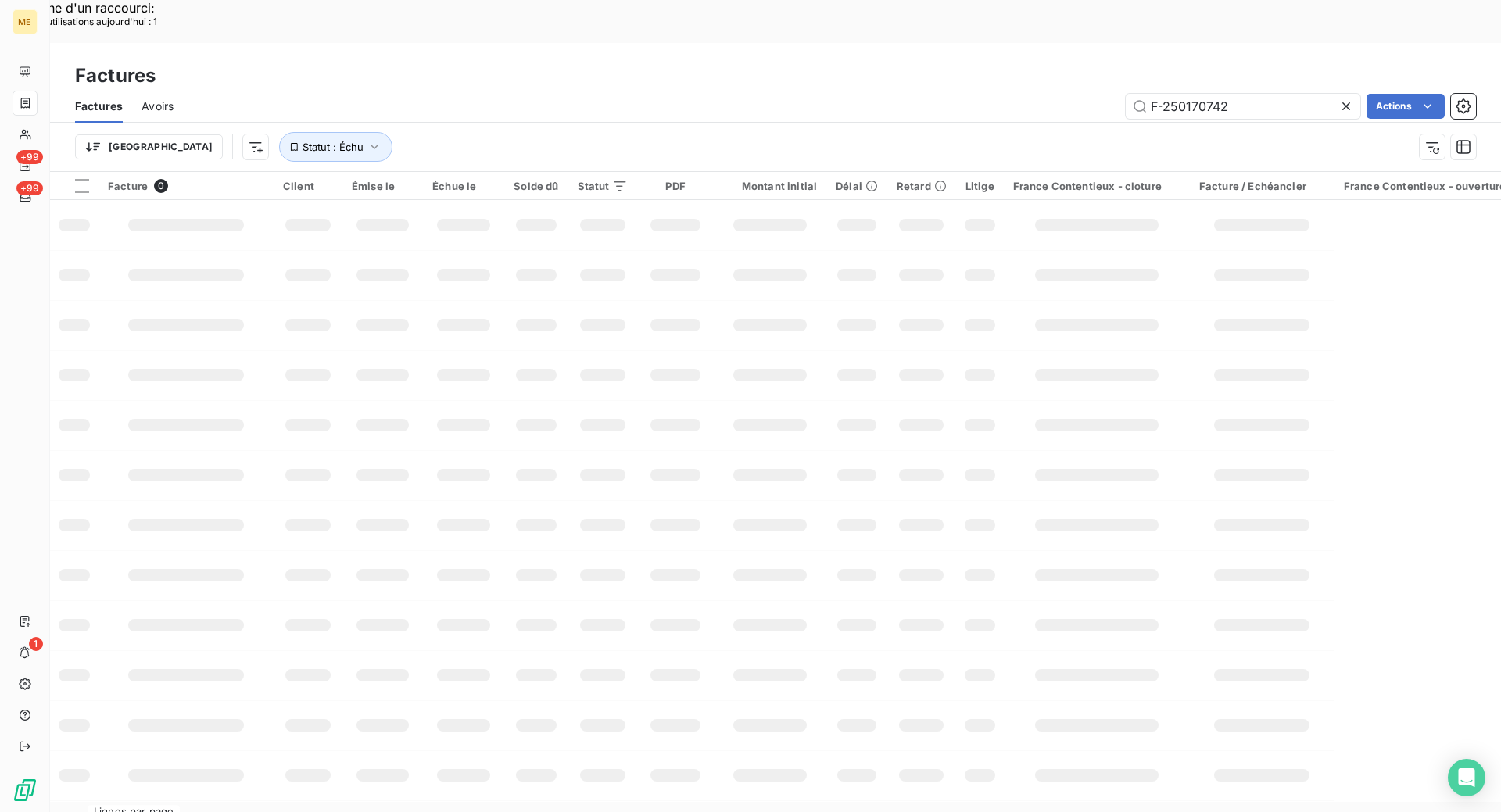
drag, startPoint x: 16, startPoint y: 112, endPoint x: 26, endPoint y: 108, distance: 10.8
click at [18, 112] on div at bounding box center [25, 103] width 25 height 25
click at [26, 108] on icon at bounding box center [25, 102] width 14 height 13
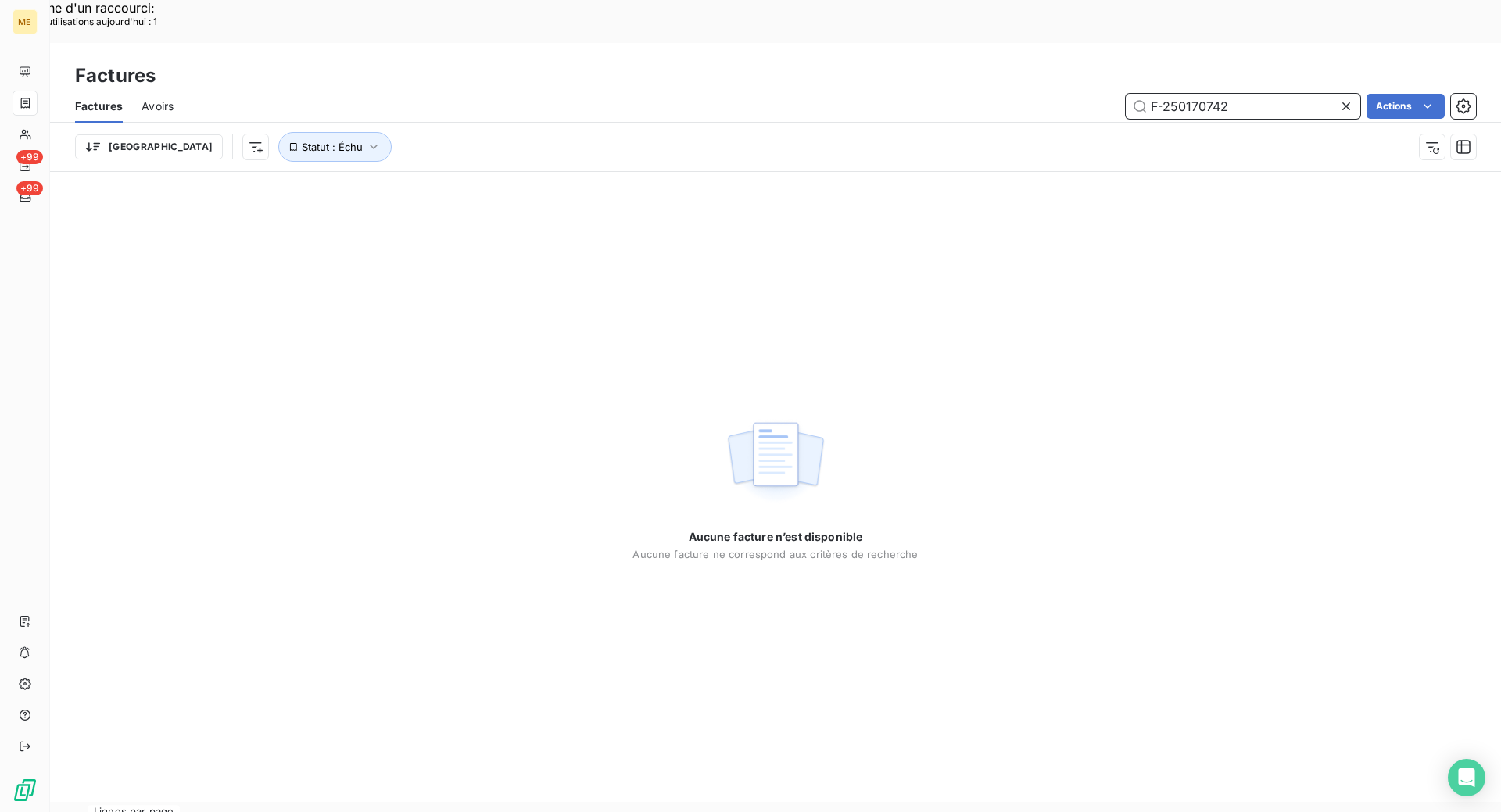
click at [1215, 94] on input "F-250170742" at bounding box center [1243, 106] width 235 height 25
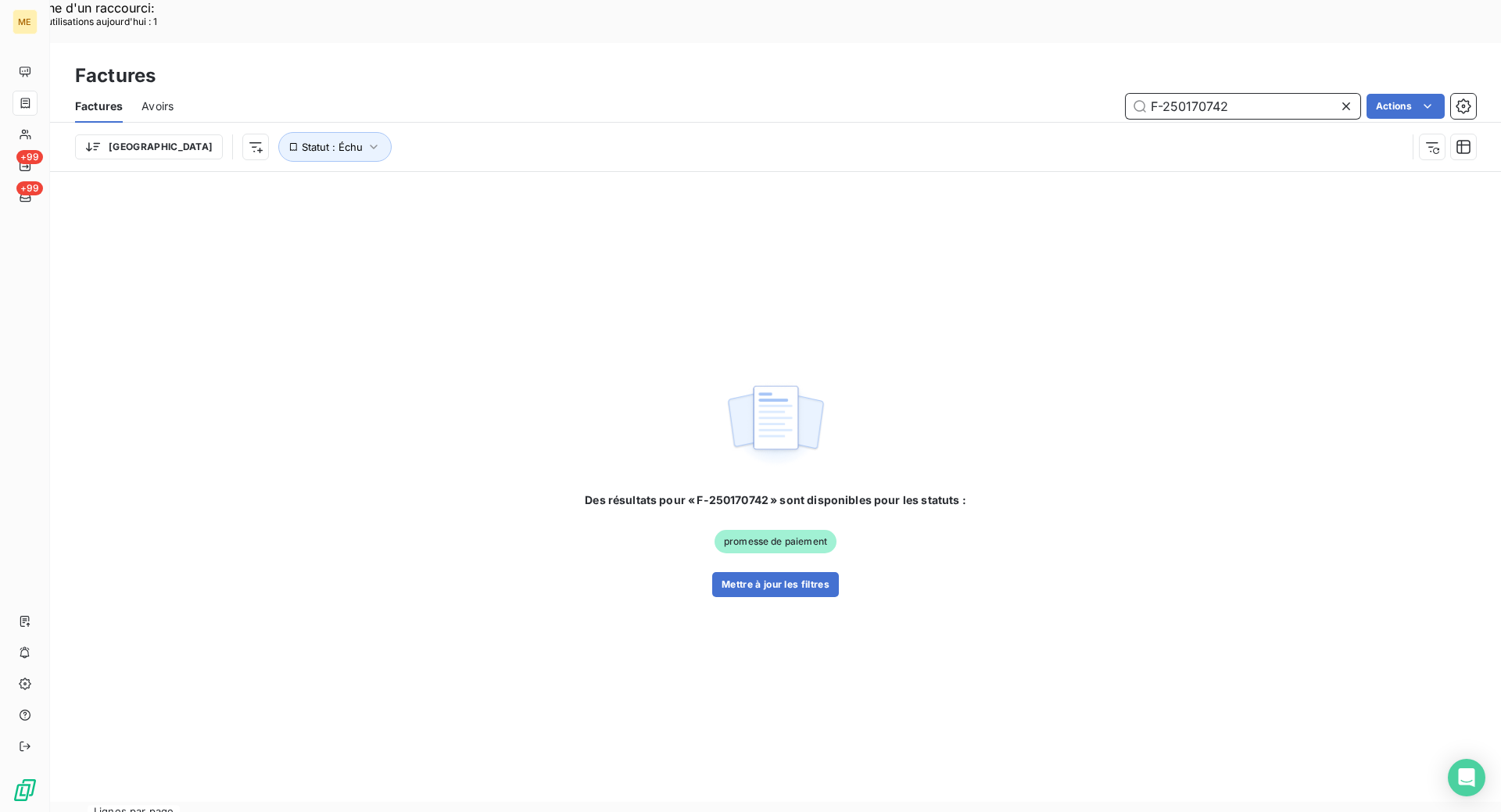
paste input "2979"
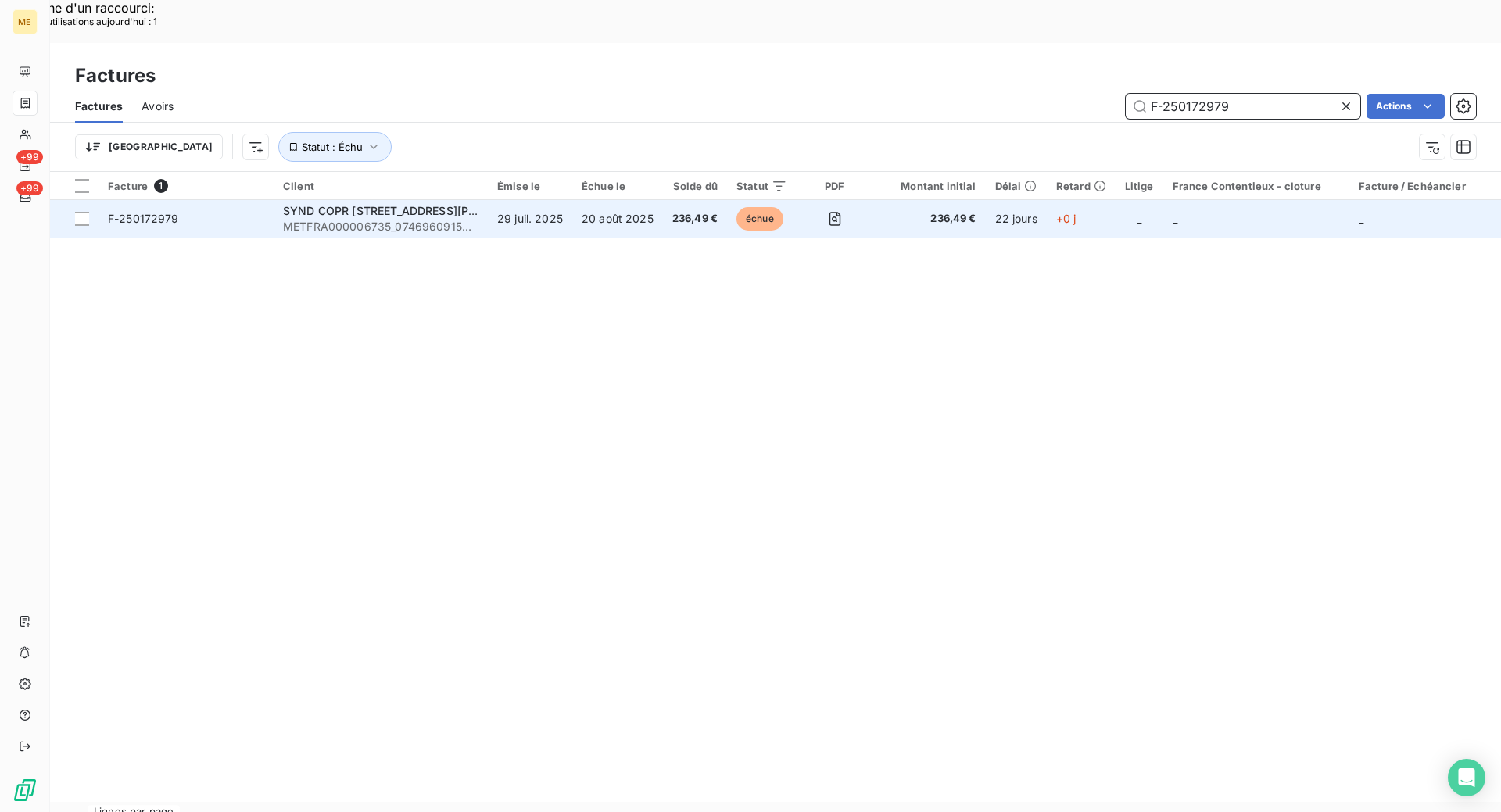
type input "F-250172979"
click at [222, 211] on span "F-250172979" at bounding box center [187, 218] width 157 height 15
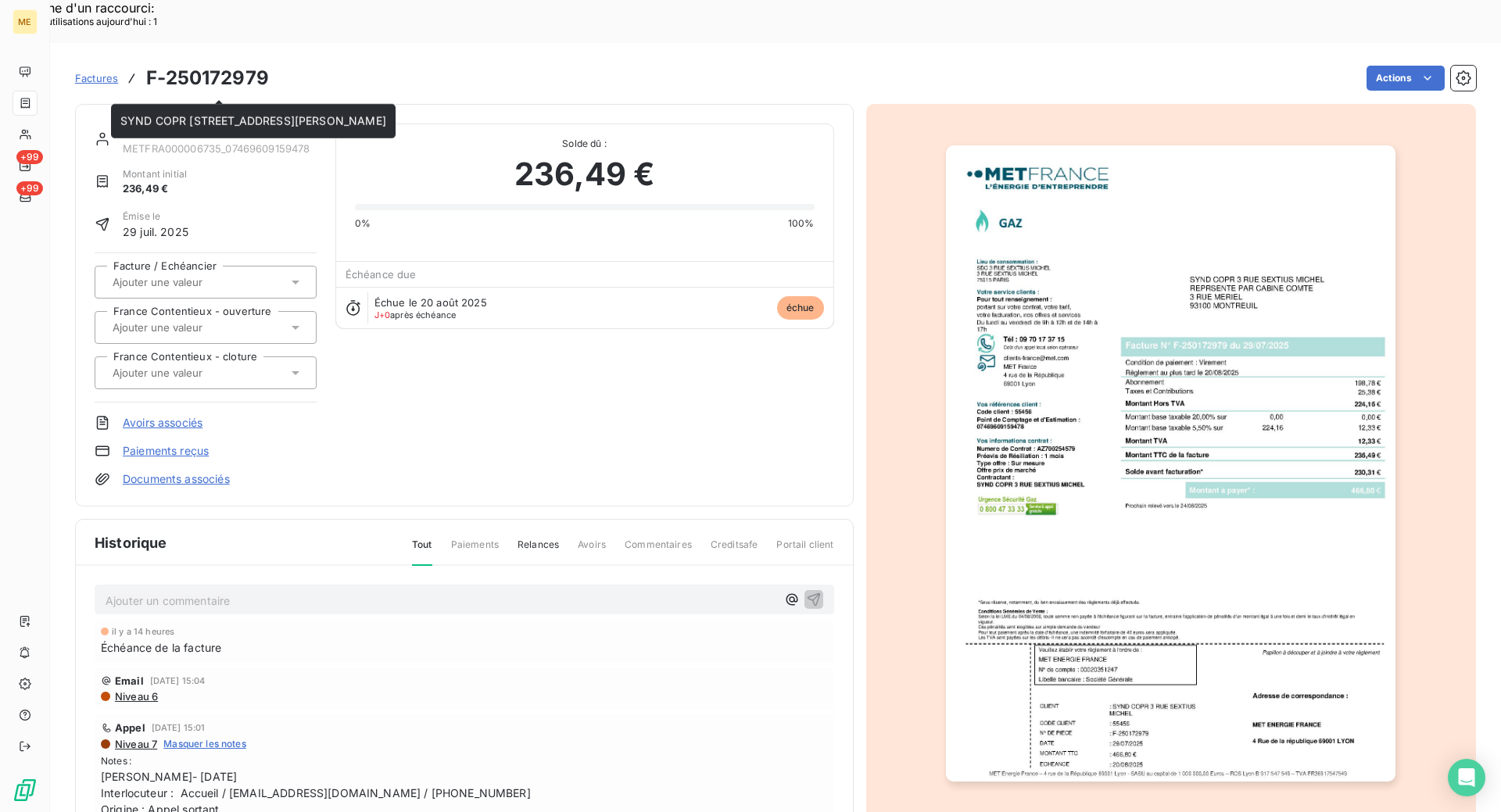
click at [200, 125] on link "SYND COPR [STREET_ADDRESS][PERSON_NAME]" at bounding box center [255, 131] width 266 height 14
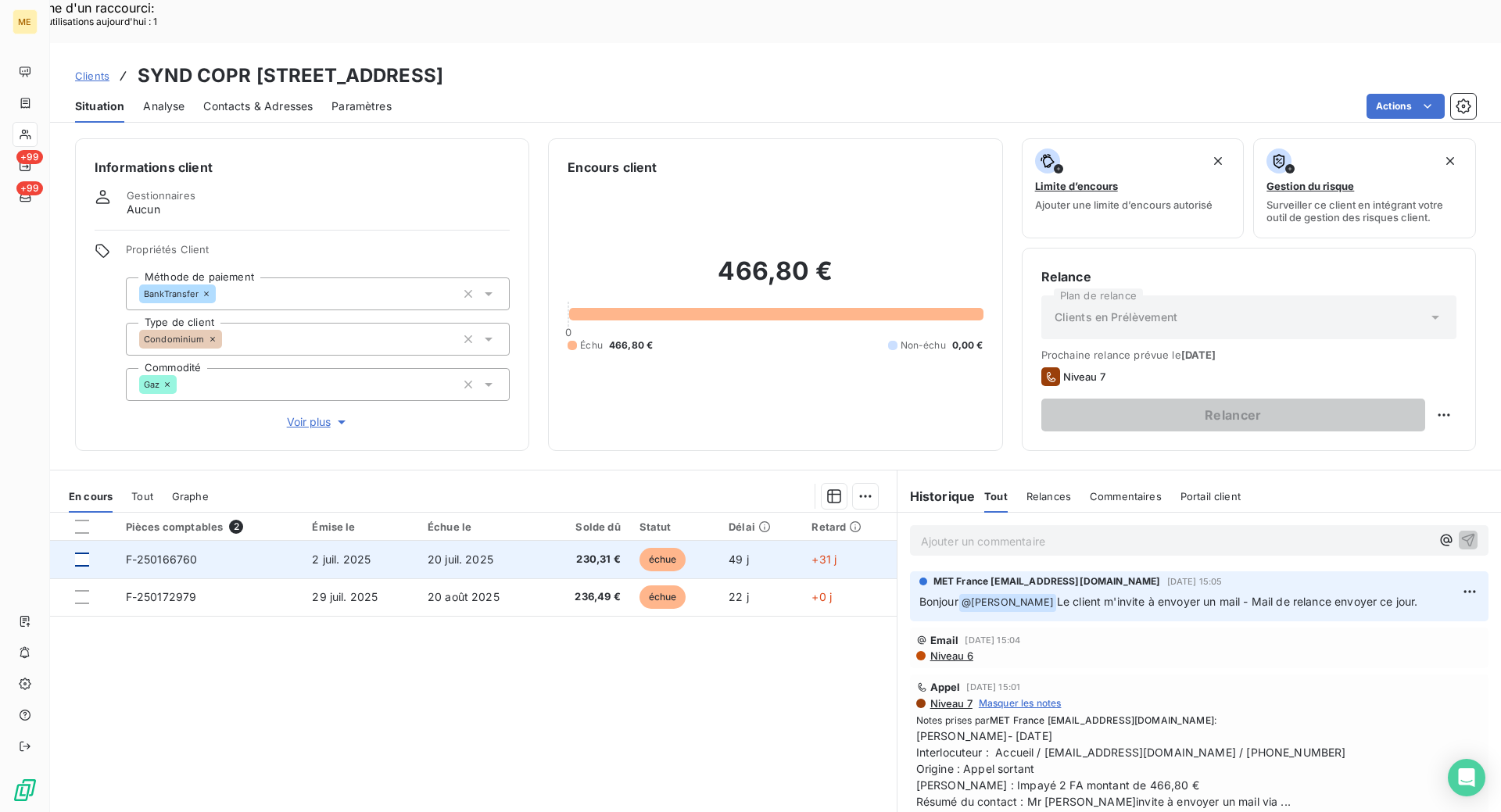
click at [79, 553] on div at bounding box center [82, 560] width 15 height 14
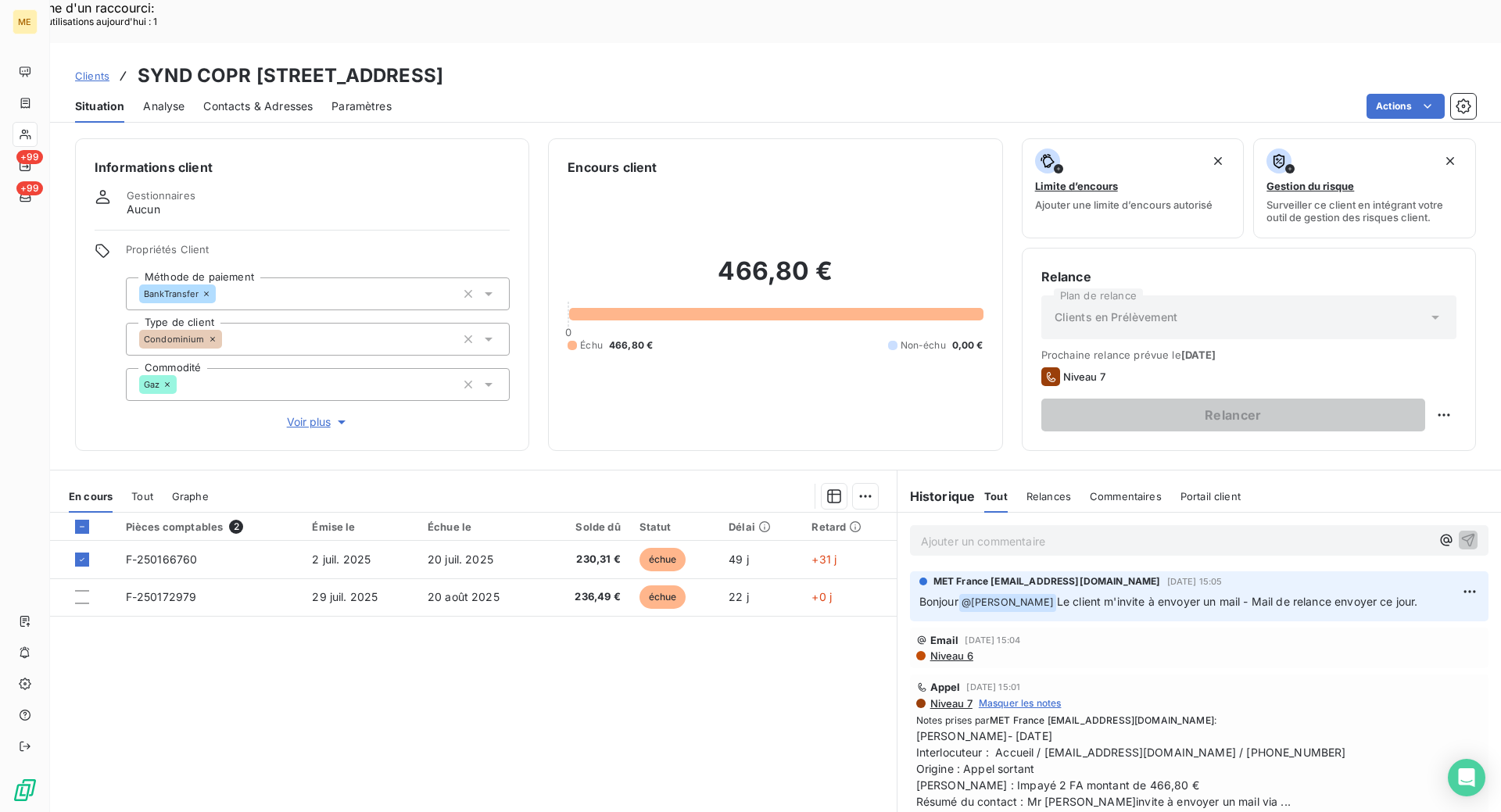
click at [946, 43] on div "Clients SYND COPR [STREET_ADDRESS] Situation Analyse Contacts & Adresses Paramè…" at bounding box center [776, 82] width 1451 height 79
click at [774, 508] on div "Ajouter une promesse de paiement (1 facture)" at bounding box center [724, 516] width 276 height 25
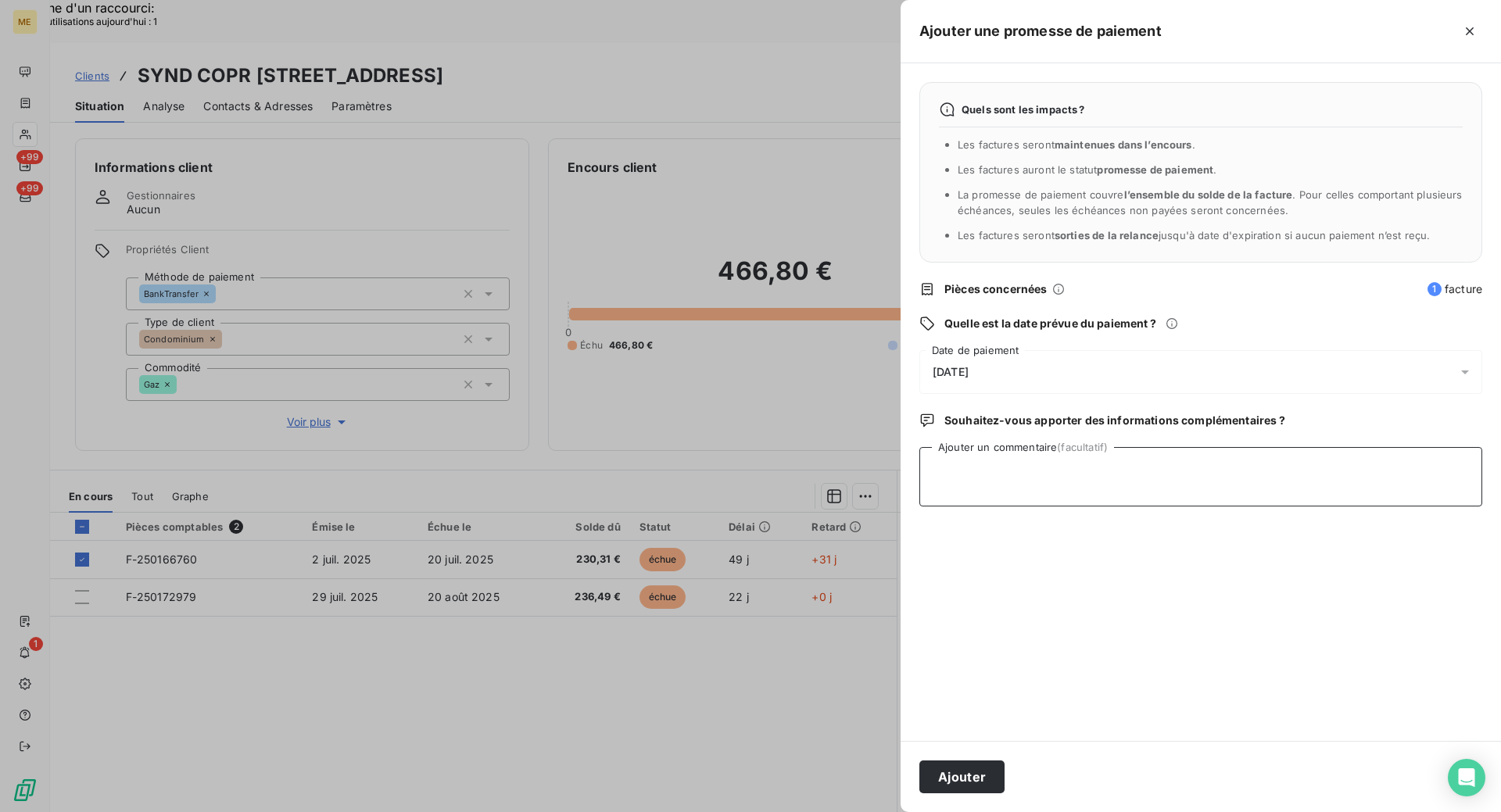
click at [945, 476] on textarea "Ajouter un commentaire (facultatif)" at bounding box center [1201, 476] width 563 height 59
type textarea "k"
paste textarea "[DATE] 15:20"
drag, startPoint x: 932, startPoint y: 471, endPoint x: 1459, endPoint y: 457, distance: 527.2
click at [1459, 457] on textarea "Kenza/ interaction du [DATE] 15:20 / Avis de virement effectué le [DATE] d'un m…" at bounding box center [1201, 476] width 563 height 59
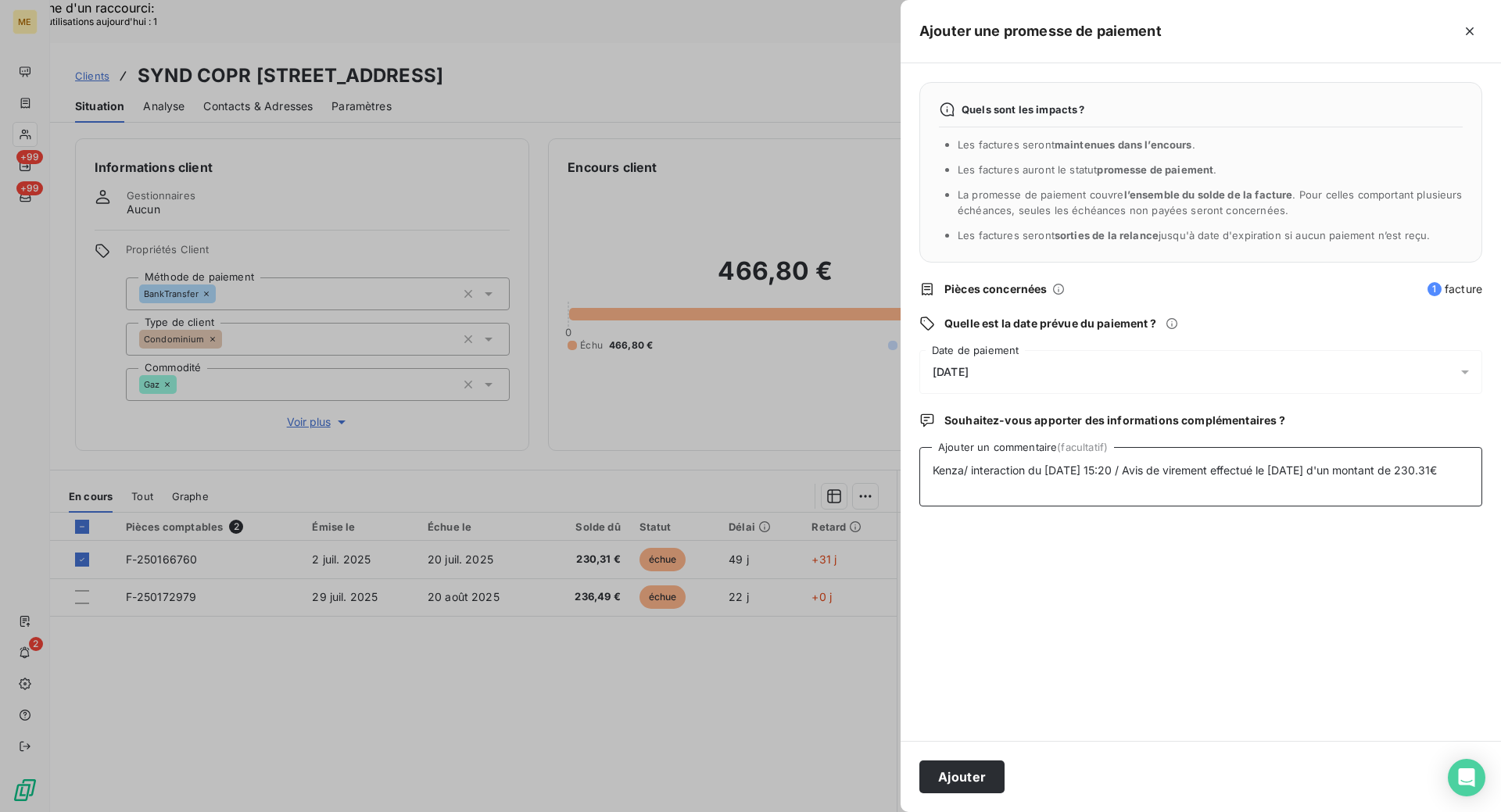
type textarea "Kenza/ interaction du [DATE] 15:20 / Avis de virement effectué le [DATE] d'un m…"
click at [1010, 365] on div "[DATE]" at bounding box center [1201, 371] width 563 height 44
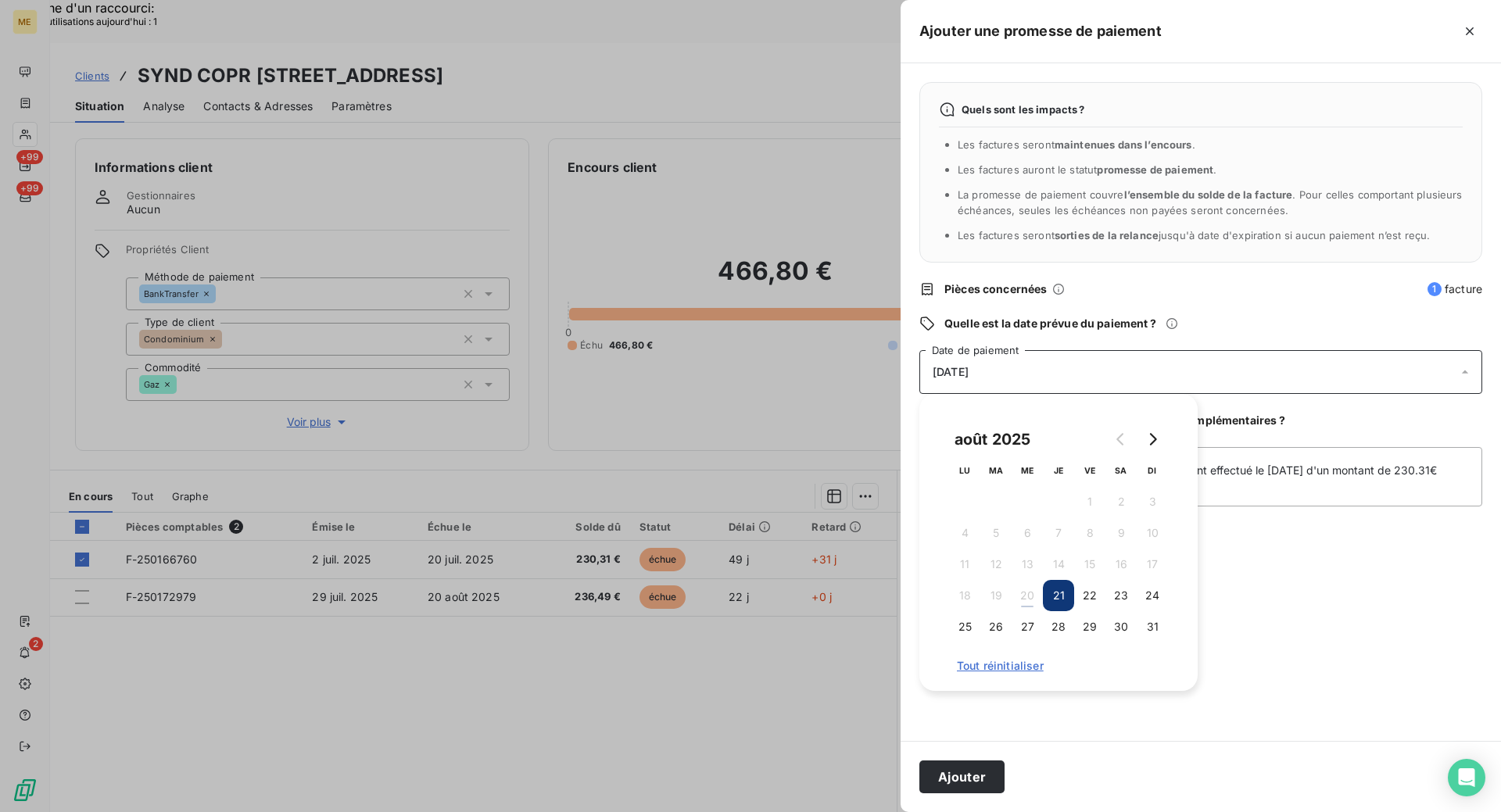
click at [1166, 431] on div at bounding box center [1136, 439] width 63 height 31
click at [1165, 440] on button "Go to next month" at bounding box center [1152, 439] width 31 height 31
click at [958, 508] on button "1" at bounding box center [964, 502] width 31 height 31
drag, startPoint x: 1313, startPoint y: 437, endPoint x: 1305, endPoint y: 447, distance: 12.8
click at [1305, 447] on div "Quels sont les impacts ? Les factures seront maintenues dans l’encours . Les fa…" at bounding box center [1200, 401] width 601 height 678
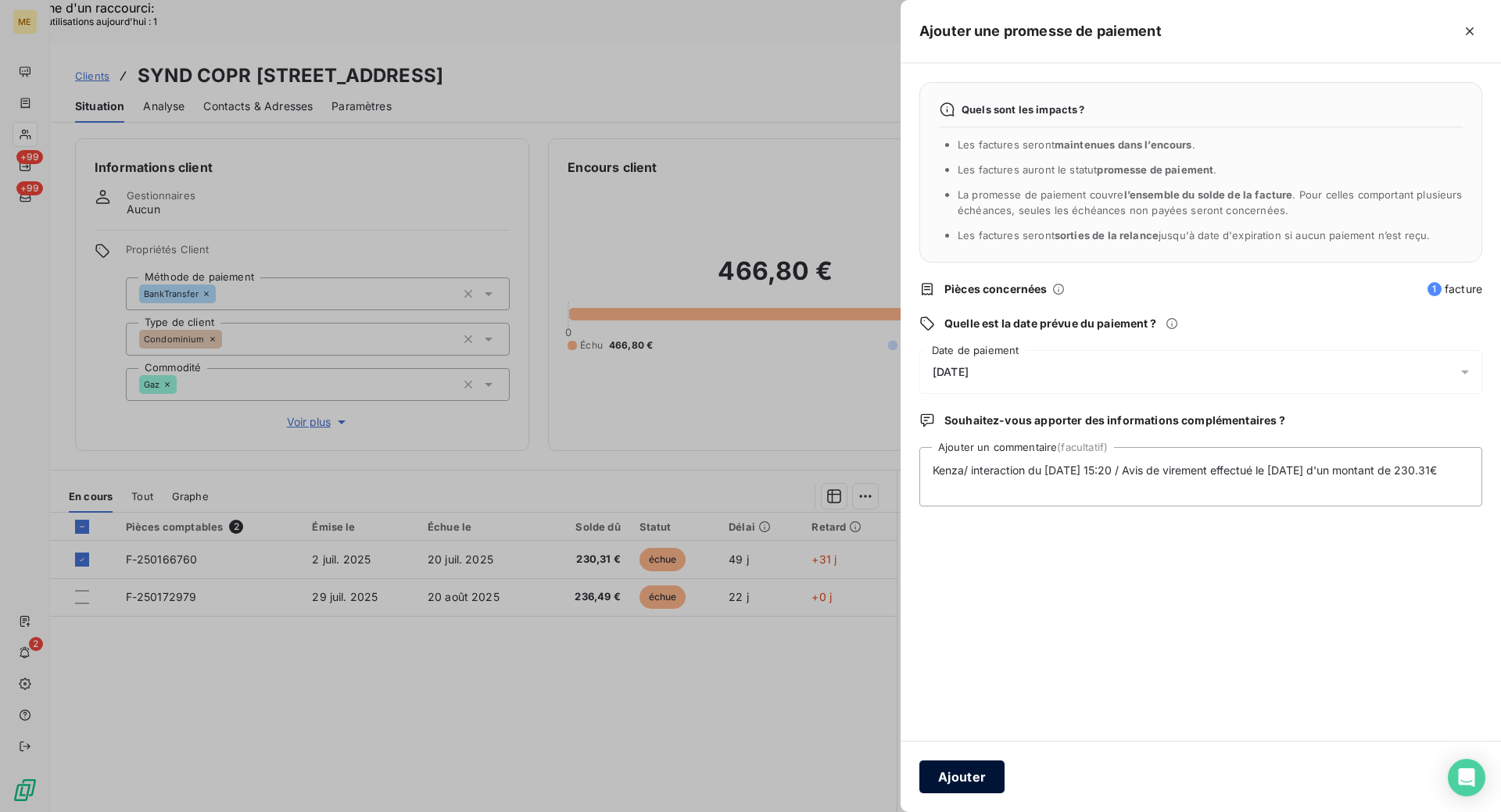
click at [958, 770] on button "Ajouter" at bounding box center [962, 777] width 85 height 33
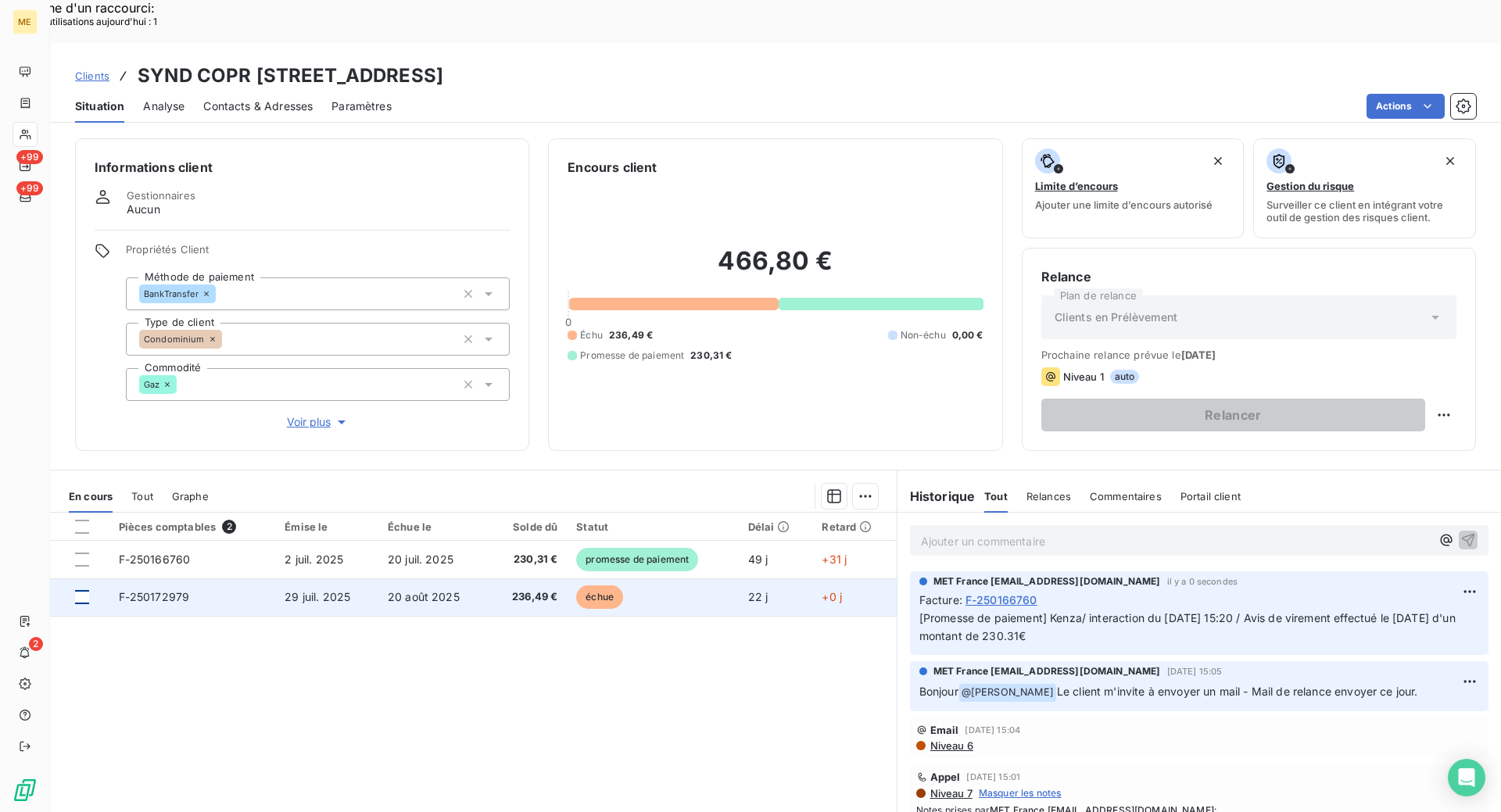
click at [84, 590] on div at bounding box center [82, 596] width 15 height 14
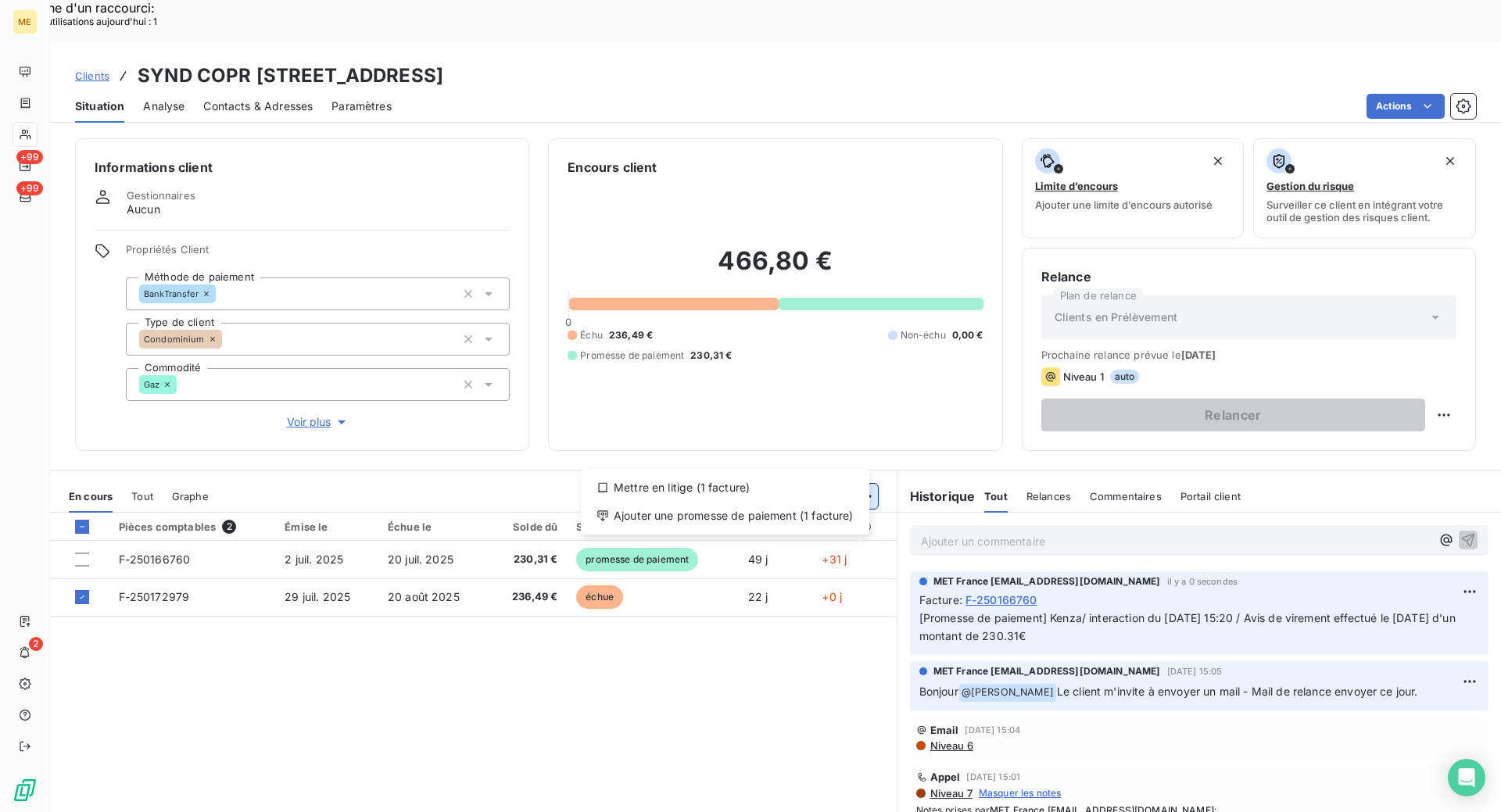
click at [774, 508] on div "Ajouter une promesse de paiement (1 facture)" at bounding box center [724, 516] width 276 height 25
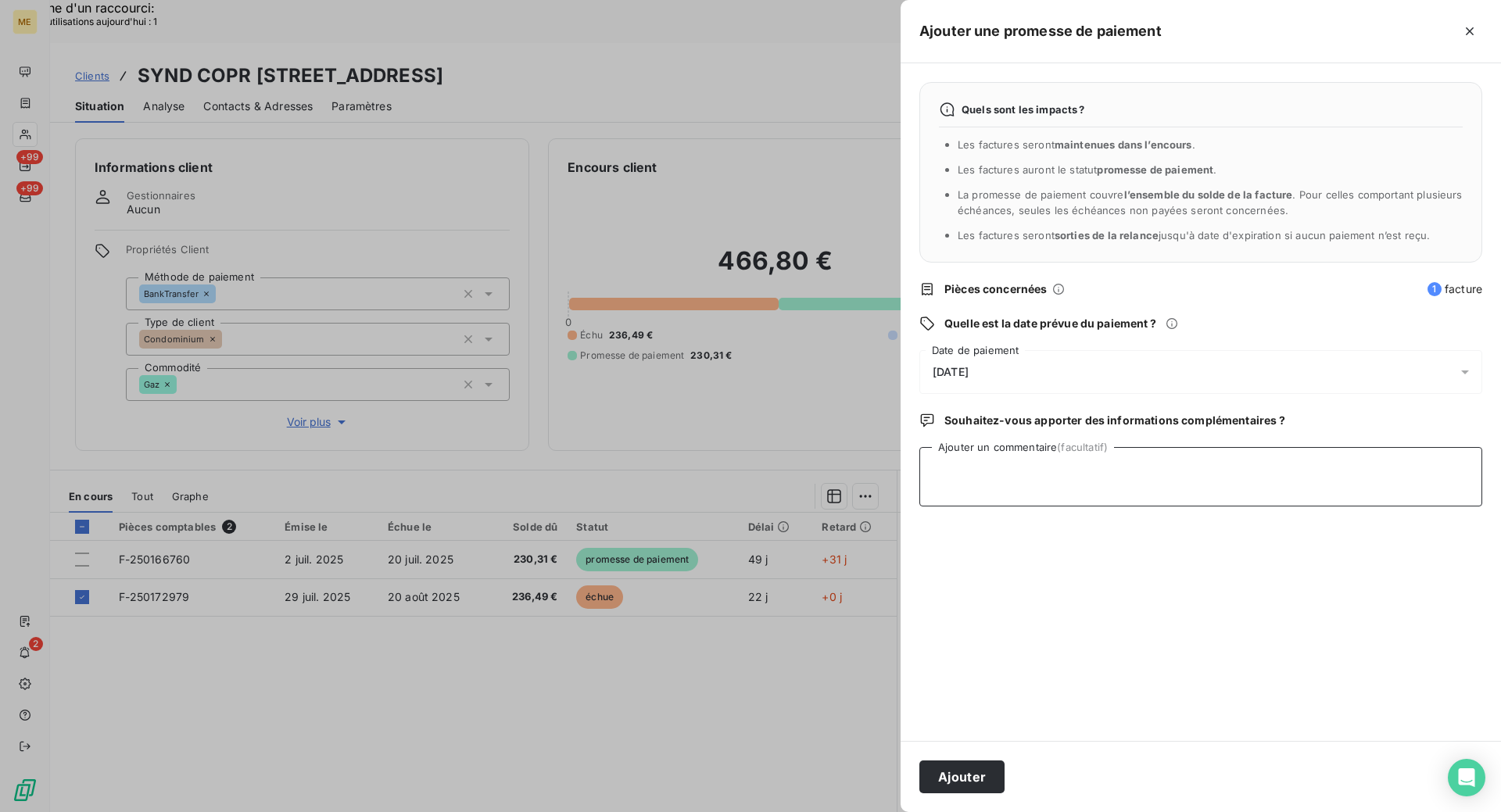
click at [1099, 467] on textarea "Ajouter un commentaire (facultatif)" at bounding box center [1201, 476] width 563 height 59
paste textarea "Kenza/ interaction du [DATE] 15:20 / Avis de virement effectué le [DATE] d'un m…"
click at [1132, 467] on textarea "Kenza/ interaction du [DATE] 15:20 / Avis de virement effectué le [DATE] d'un m…" at bounding box center [1201, 476] width 563 height 59
click at [1463, 466] on textarea "Kenza/ interaction du [DATE] 15:19 / Avis de virement effectué le [DATE] d'un m…" at bounding box center [1201, 476] width 563 height 59
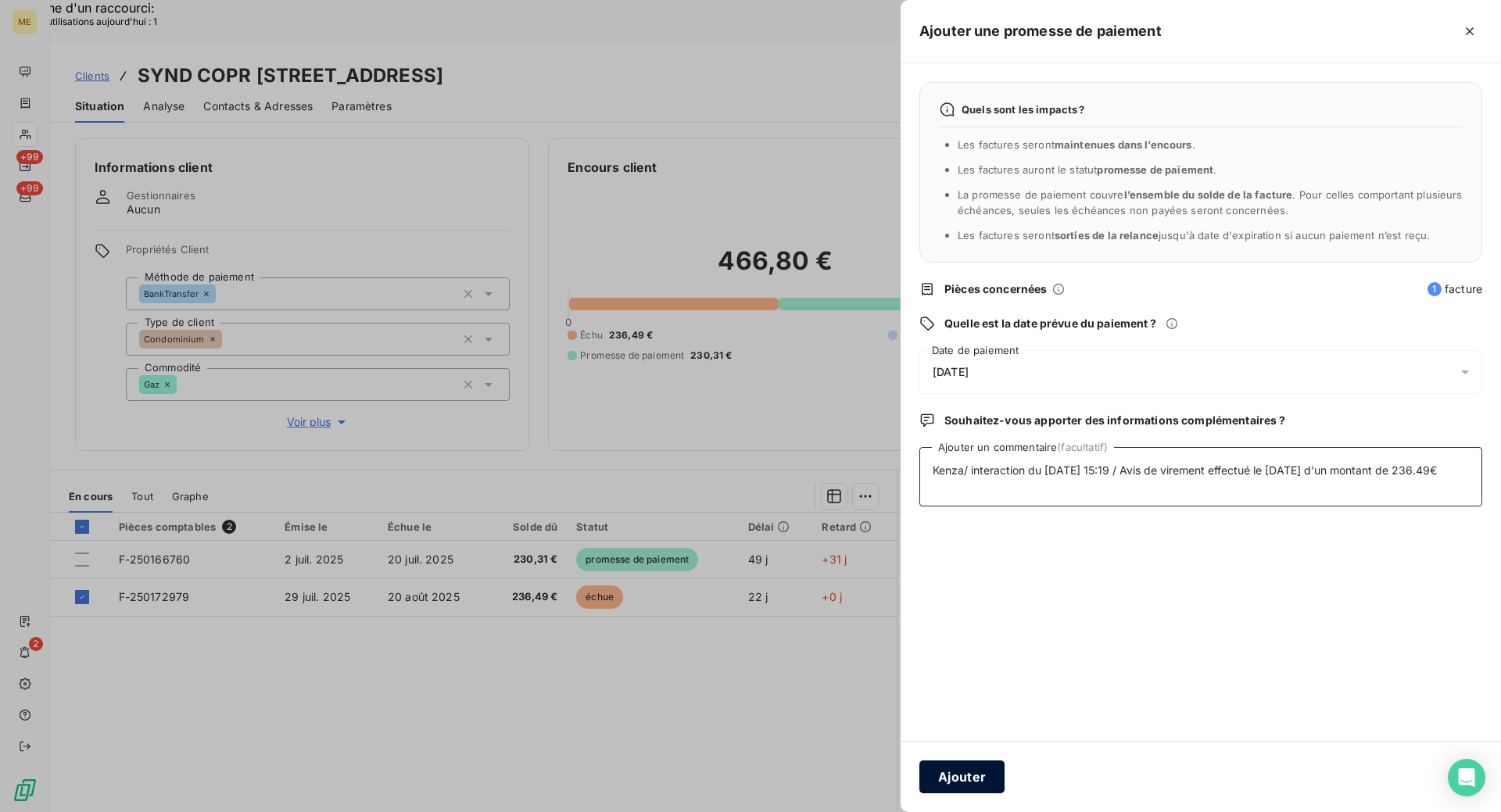
type textarea "Kenza/ interaction du [DATE] 15:19 / Avis de virement effectué le [DATE] d'un m…"
click at [966, 768] on button "Ajouter" at bounding box center [962, 777] width 85 height 33
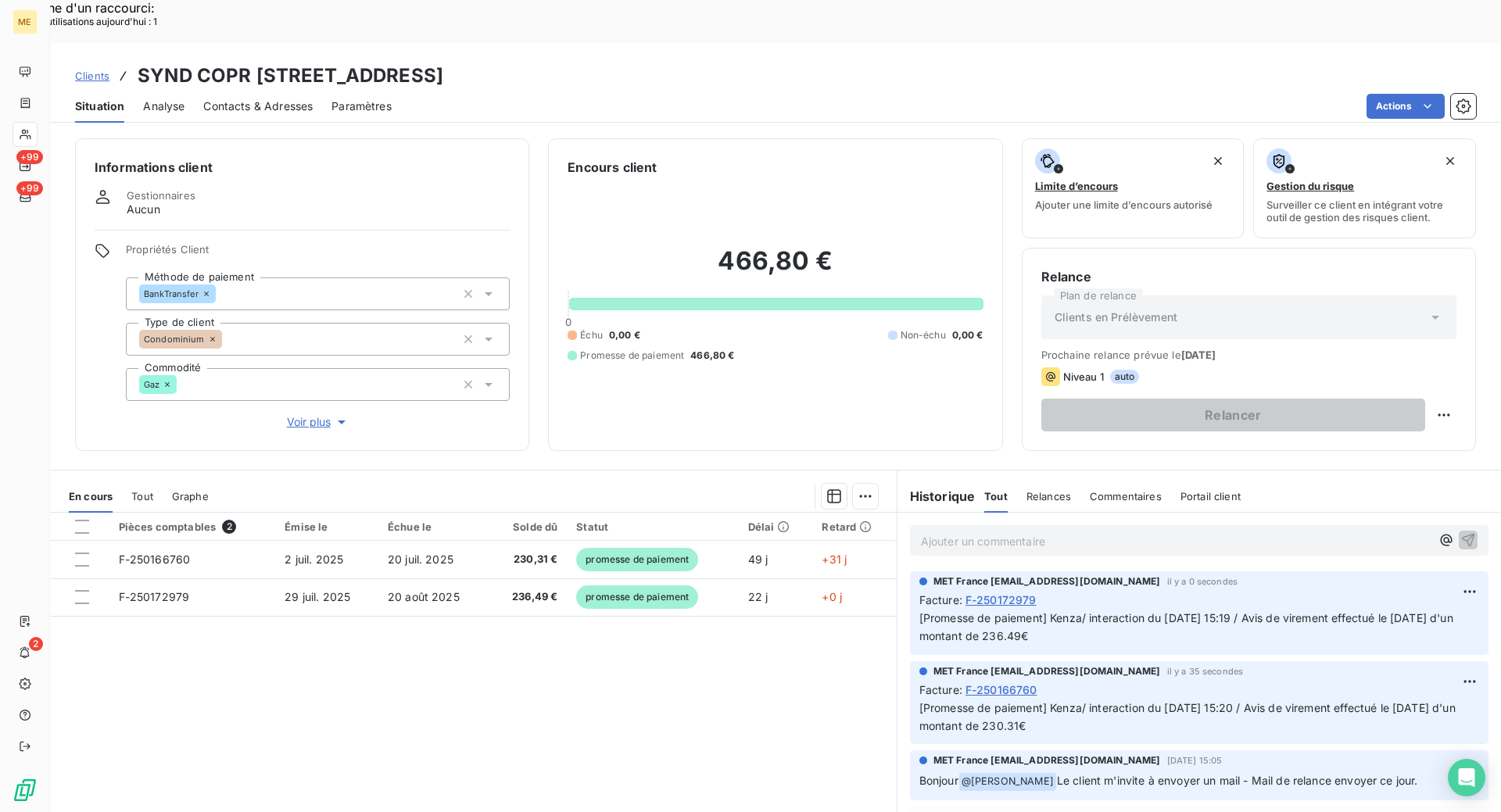
click at [443, 62] on h3 "SYND COPR [STREET_ADDRESS]" at bounding box center [290, 75] width 306 height 28
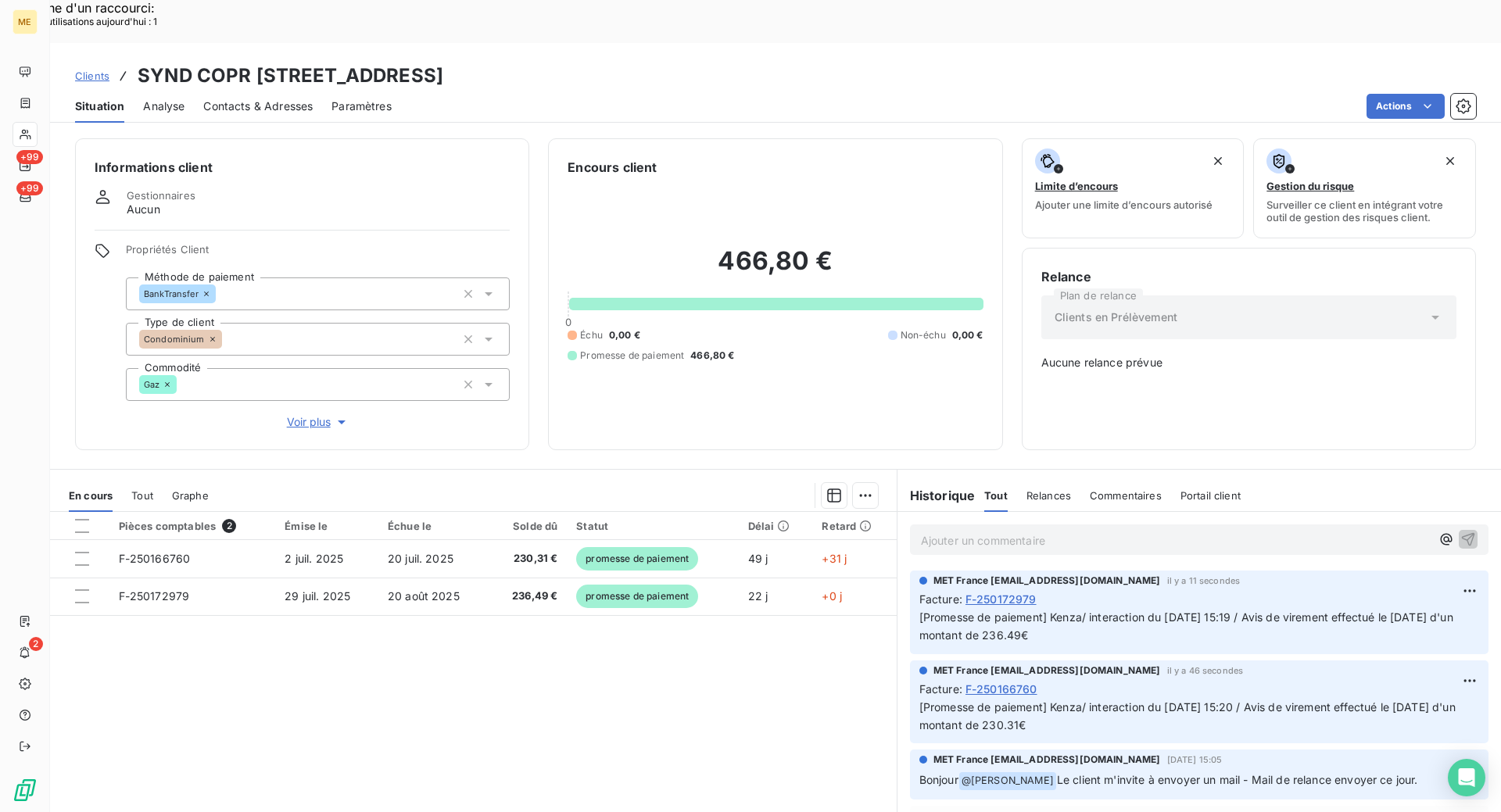
copy h3 "METFRA000006735"
